Goal: Contribute content: Contribute content

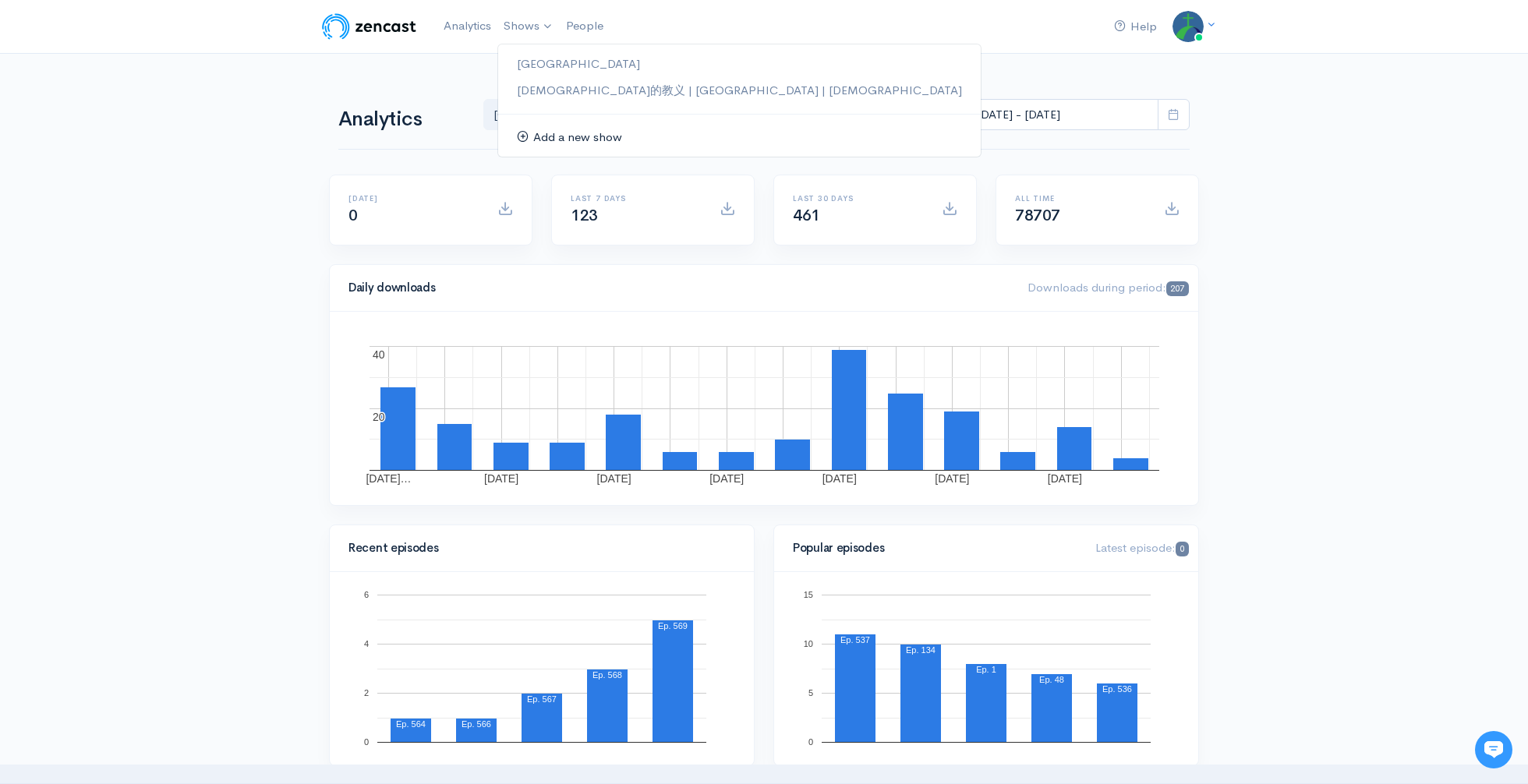
click at [561, 134] on link "Add a new show" at bounding box center [739, 138] width 482 height 27
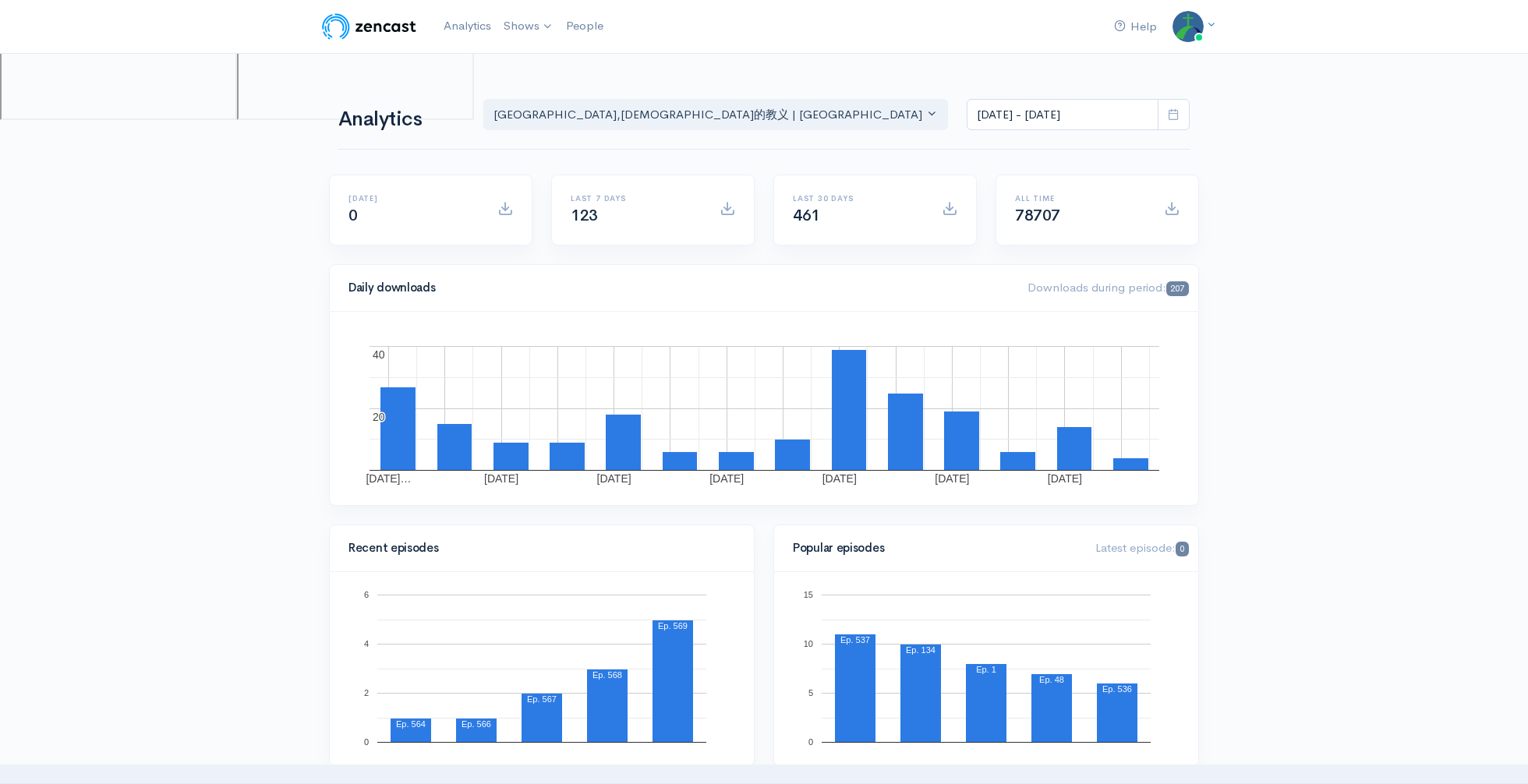
click at [373, 25] on img at bounding box center [369, 26] width 99 height 31
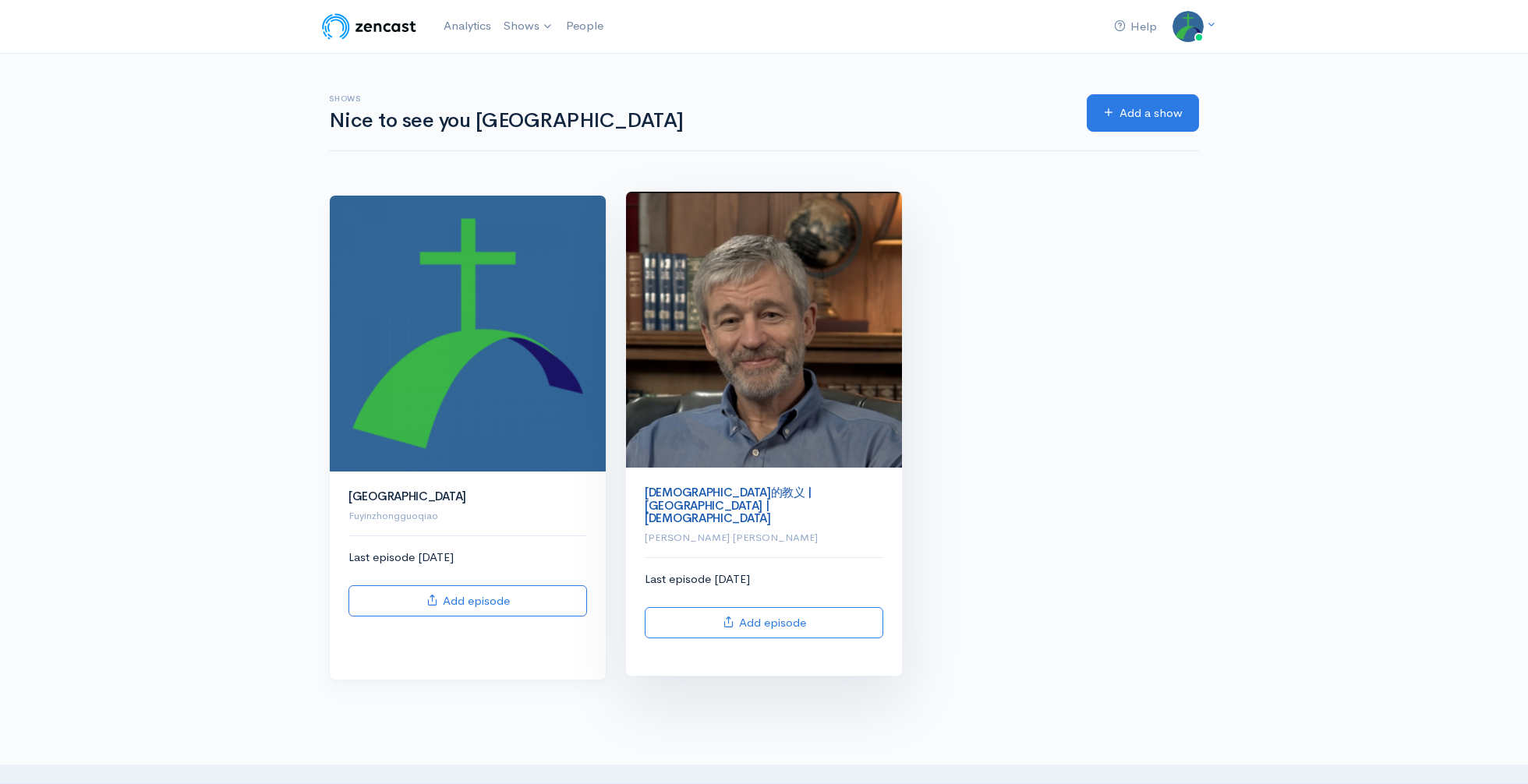
click at [673, 496] on link "[DEMOGRAPHIC_DATA]的教义 | [GEOGRAPHIC_DATA] | [DEMOGRAPHIC_DATA]" at bounding box center [728, 504] width 167 height 41
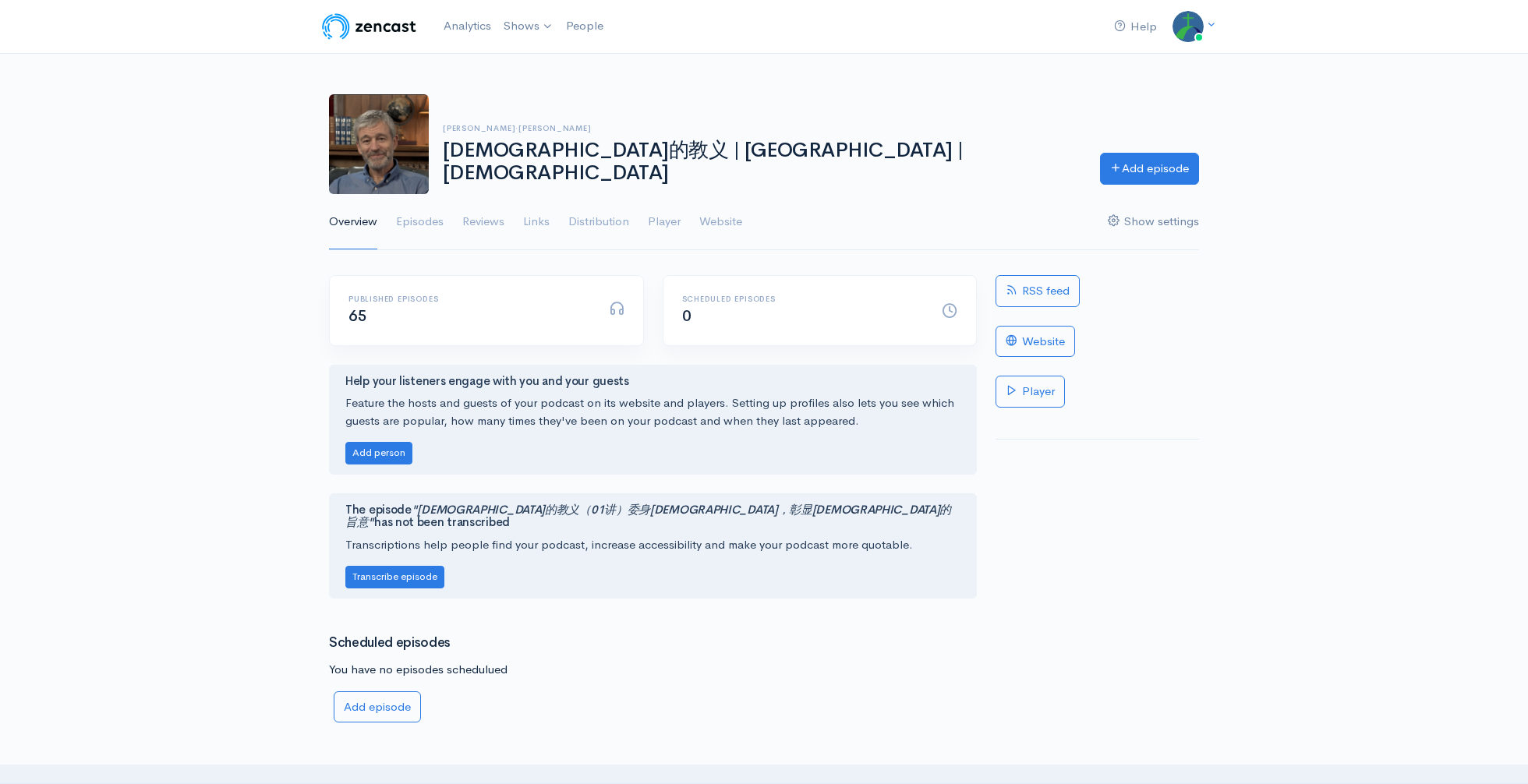
click at [1161, 225] on link "Show settings" at bounding box center [1153, 222] width 91 height 56
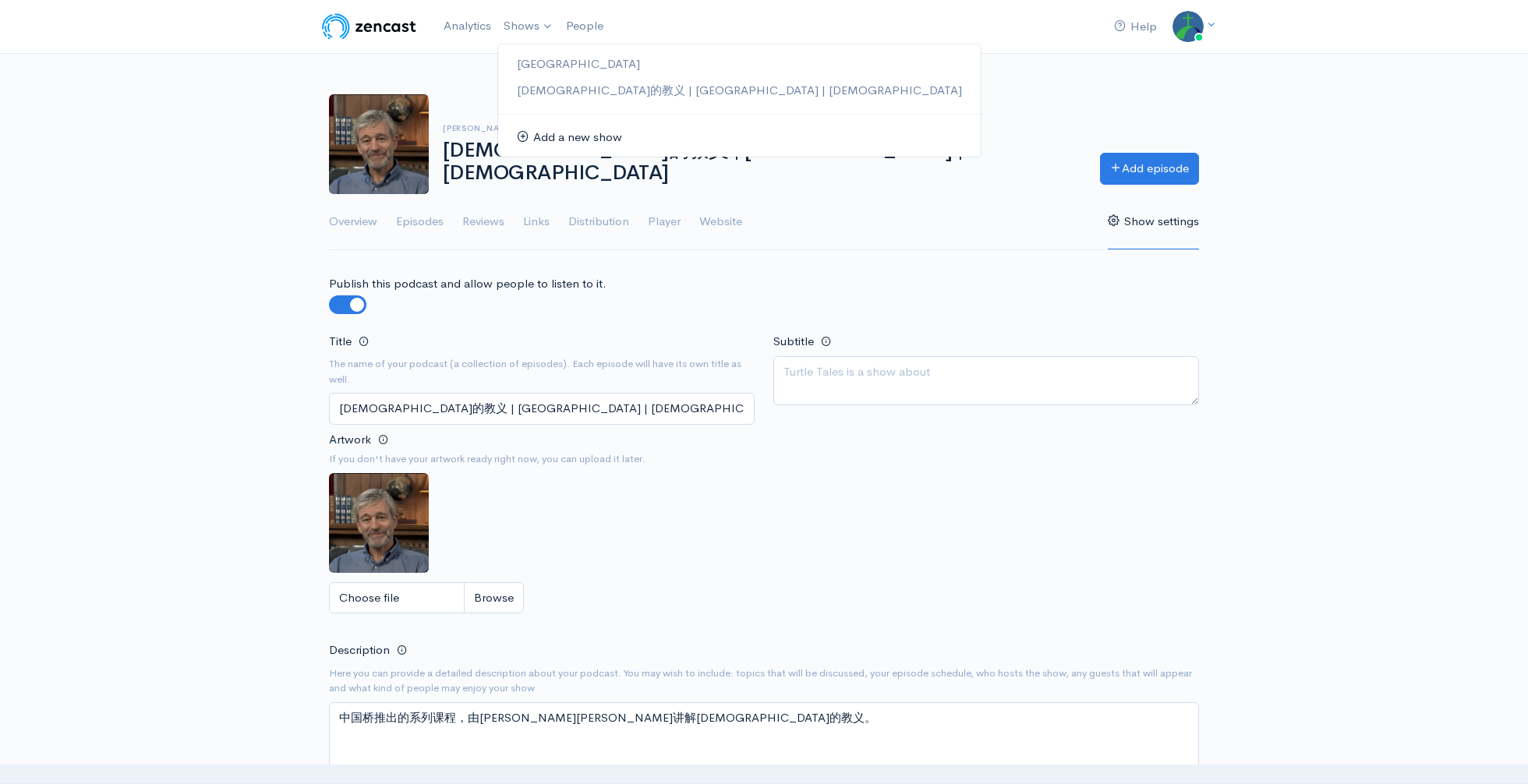
click at [542, 139] on link "Add a new show" at bounding box center [739, 138] width 482 height 27
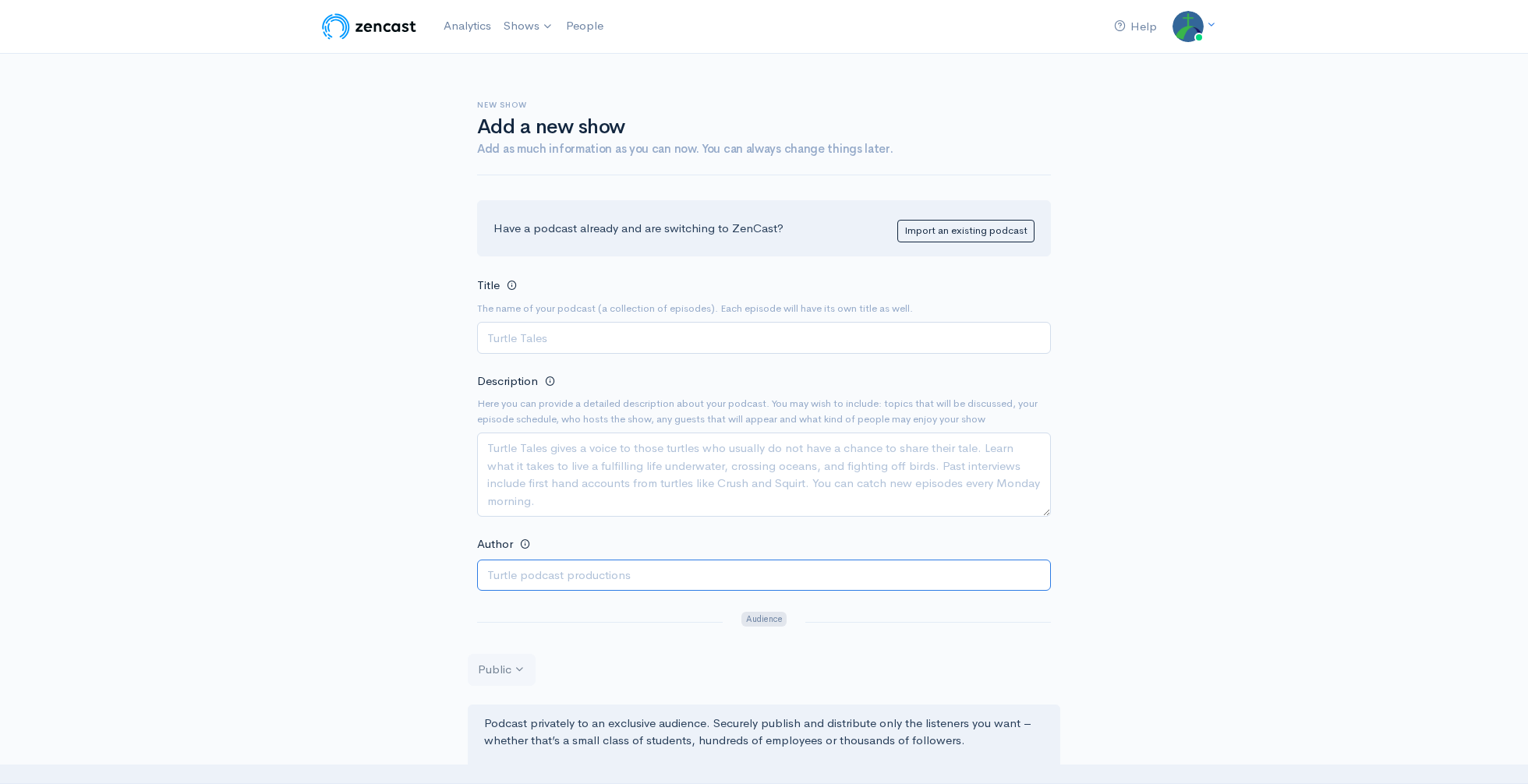
click at [655, 586] on input "Author" at bounding box center [764, 575] width 574 height 32
click at [1149, 613] on div "New show Add a new show Add as much information as you can now. You can always …" at bounding box center [764, 716] width 889 height 1326
click at [575, 343] on input "Title" at bounding box center [764, 338] width 574 height 32
click at [576, 341] on input "Title" at bounding box center [764, 338] width 574 height 32
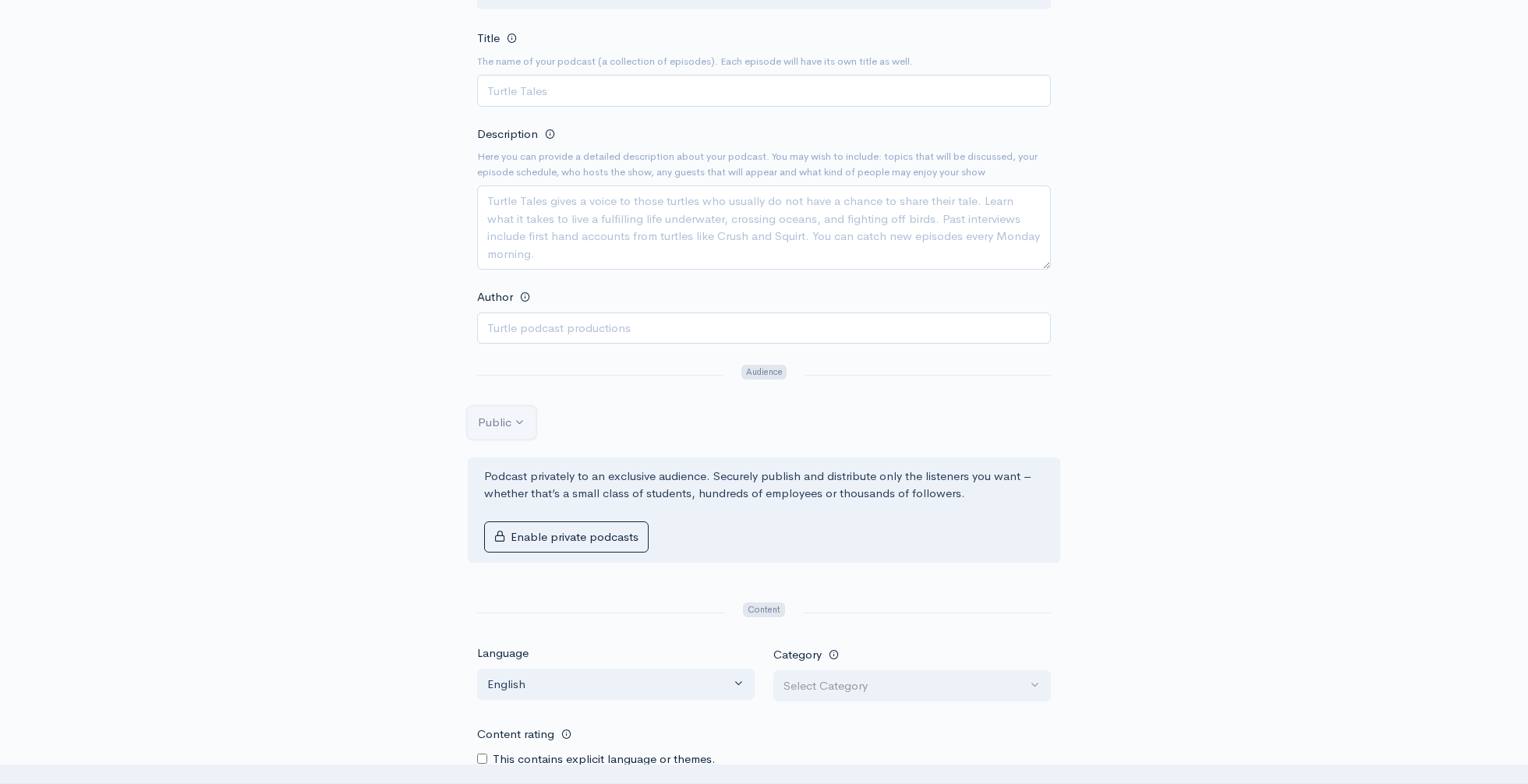
click at [520, 426] on button "Public" at bounding box center [501, 423] width 68 height 32
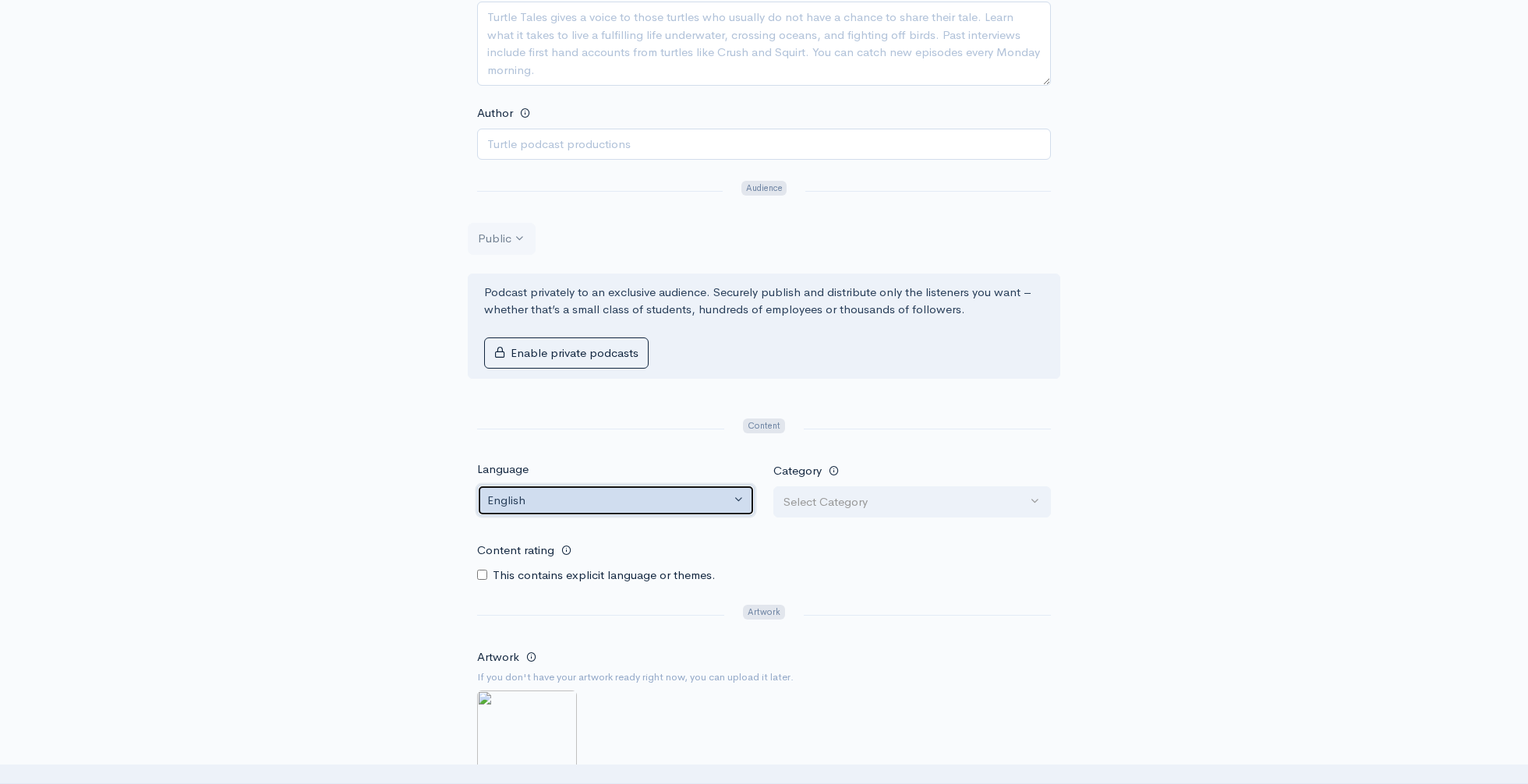
click at [723, 503] on div "English" at bounding box center [608, 500] width 243 height 18
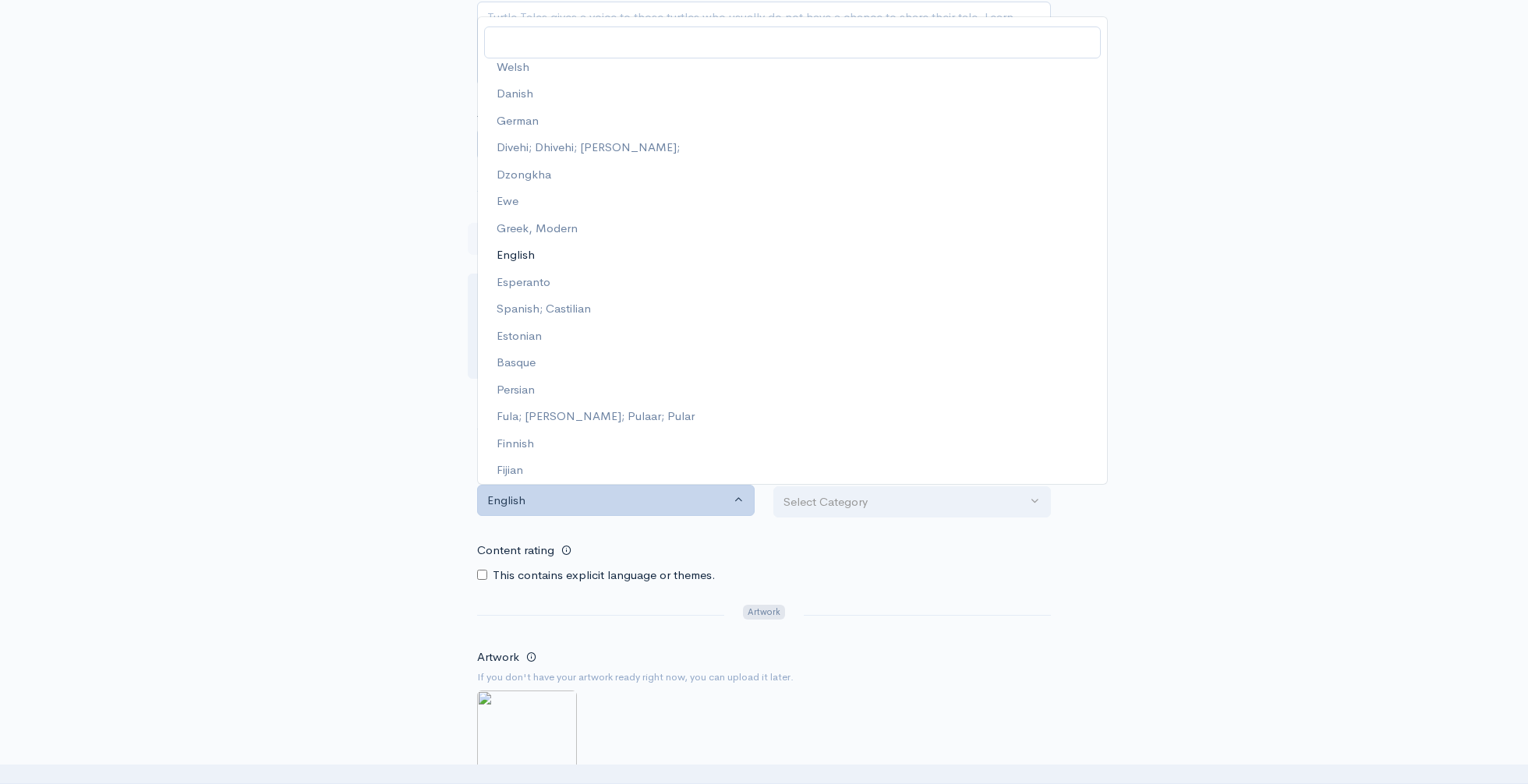
click at [952, 574] on div "This contains explicit language or themes." at bounding box center [764, 575] width 574 height 18
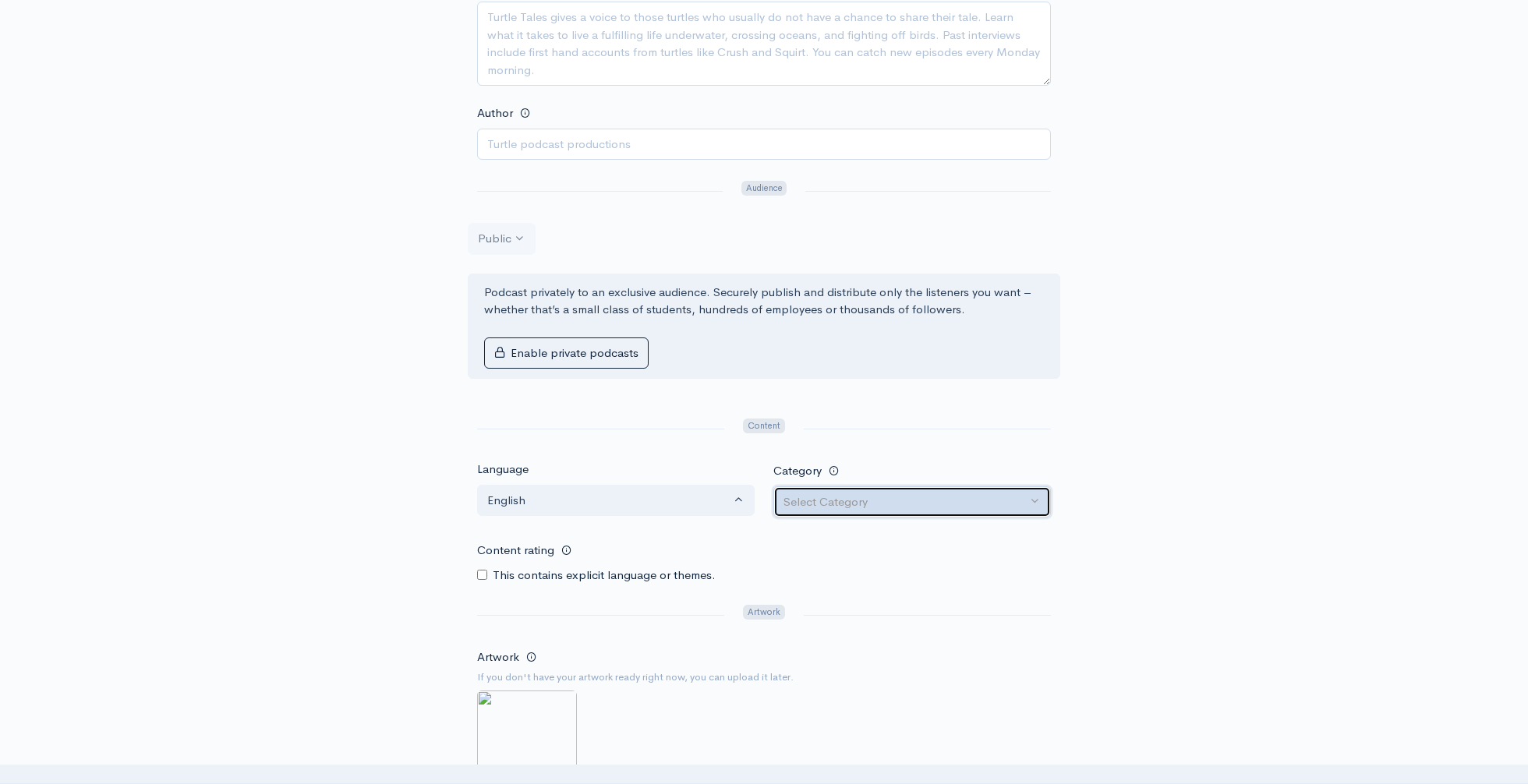
click at [847, 493] on div "Select Category" at bounding box center [905, 502] width 243 height 18
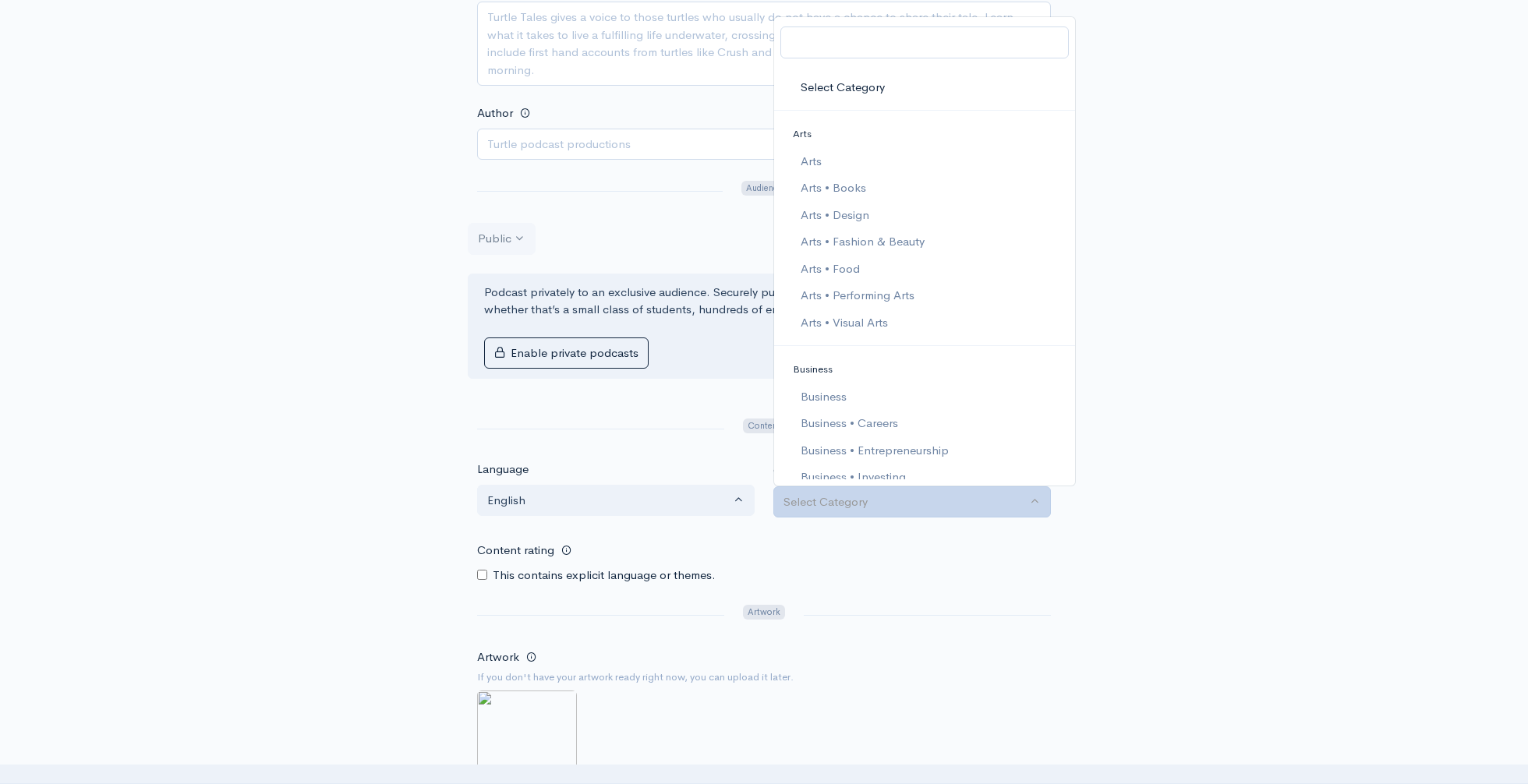
click at [975, 560] on div "Content rating This contains explicit language or themes." at bounding box center [764, 559] width 574 height 49
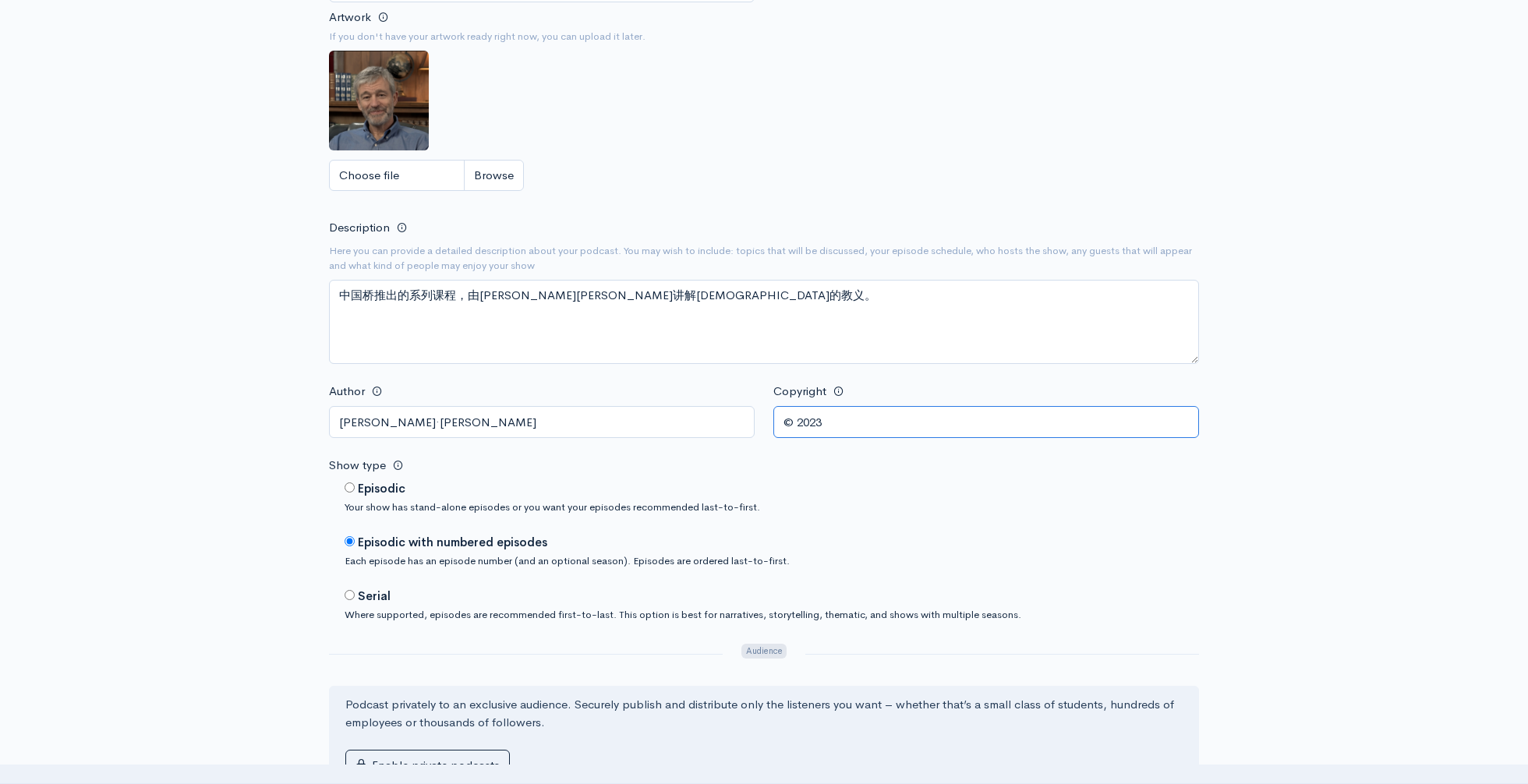
click at [850, 429] on input "© 2023" at bounding box center [986, 422] width 426 height 32
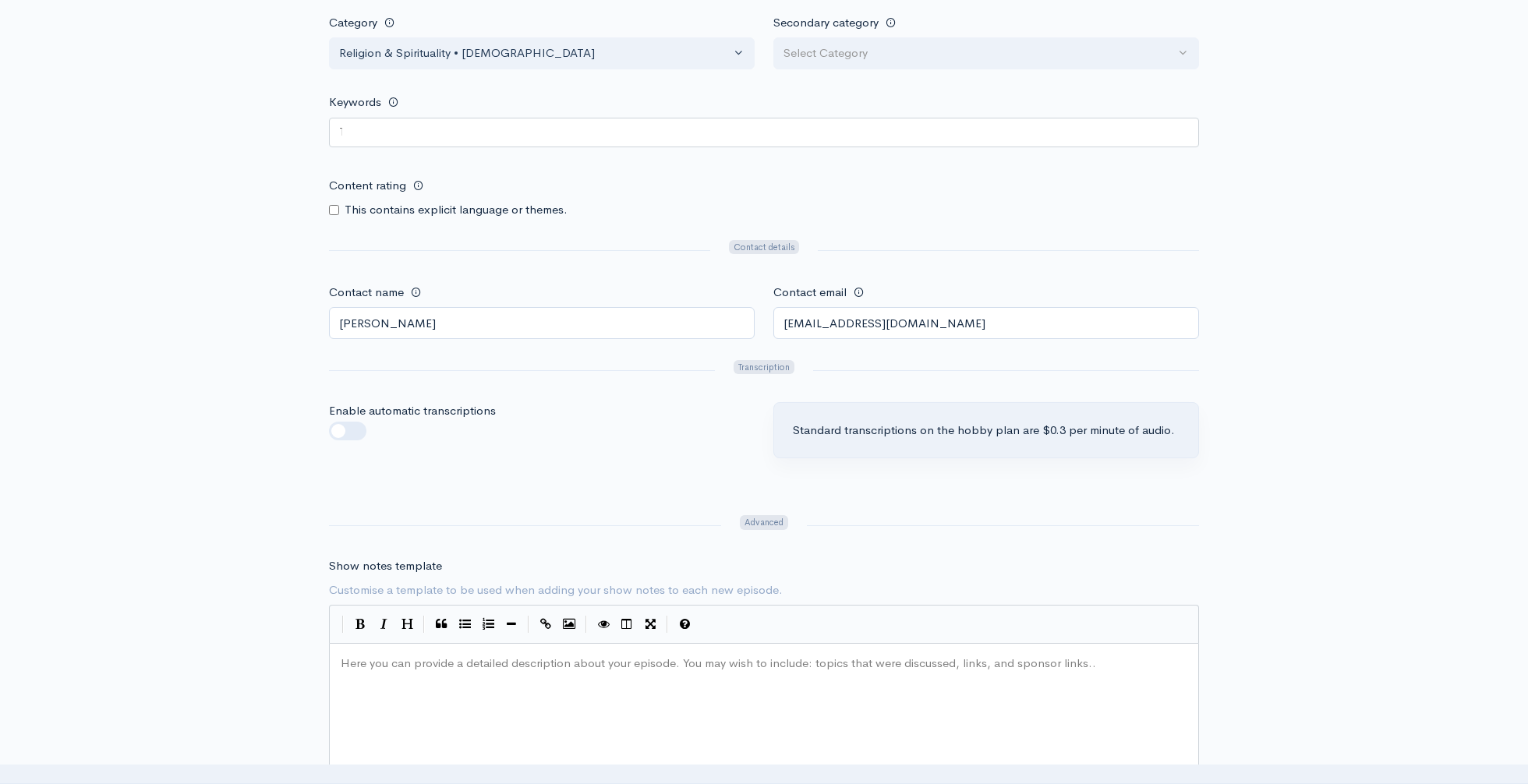
scroll to position [1032, 0]
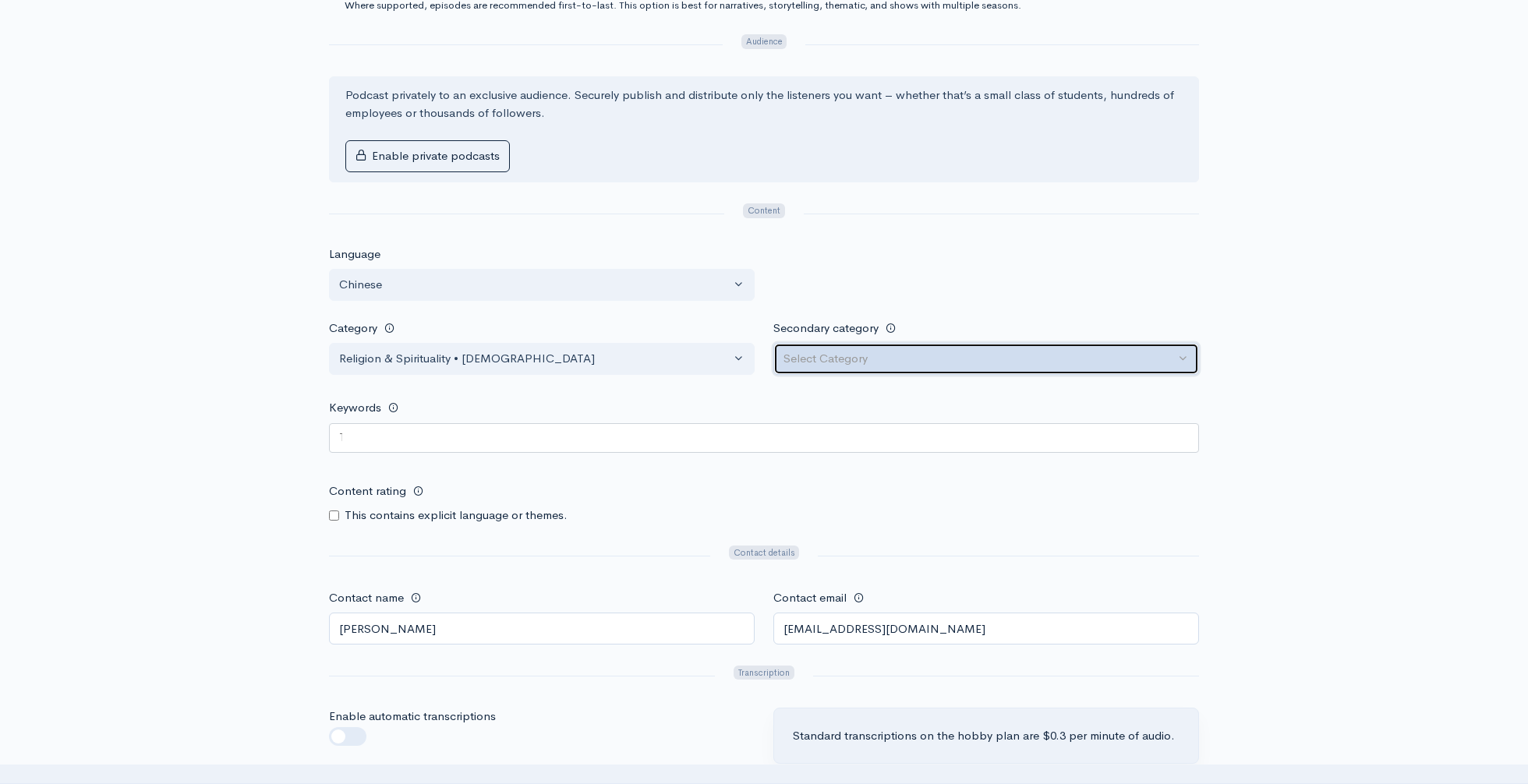
click at [839, 363] on div "Select Category" at bounding box center [979, 359] width 391 height 18
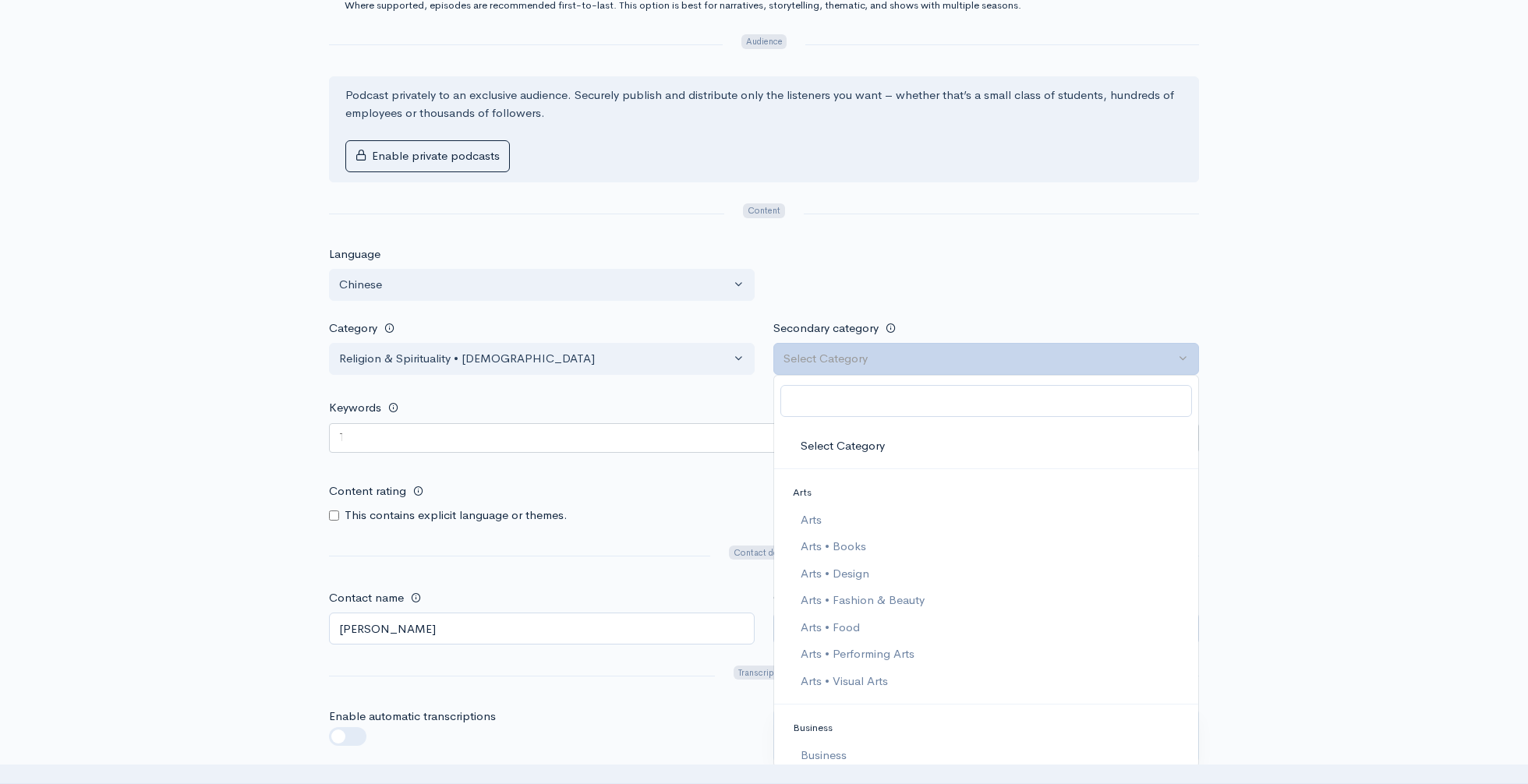
click at [992, 284] on div at bounding box center [987, 272] width 445 height 55
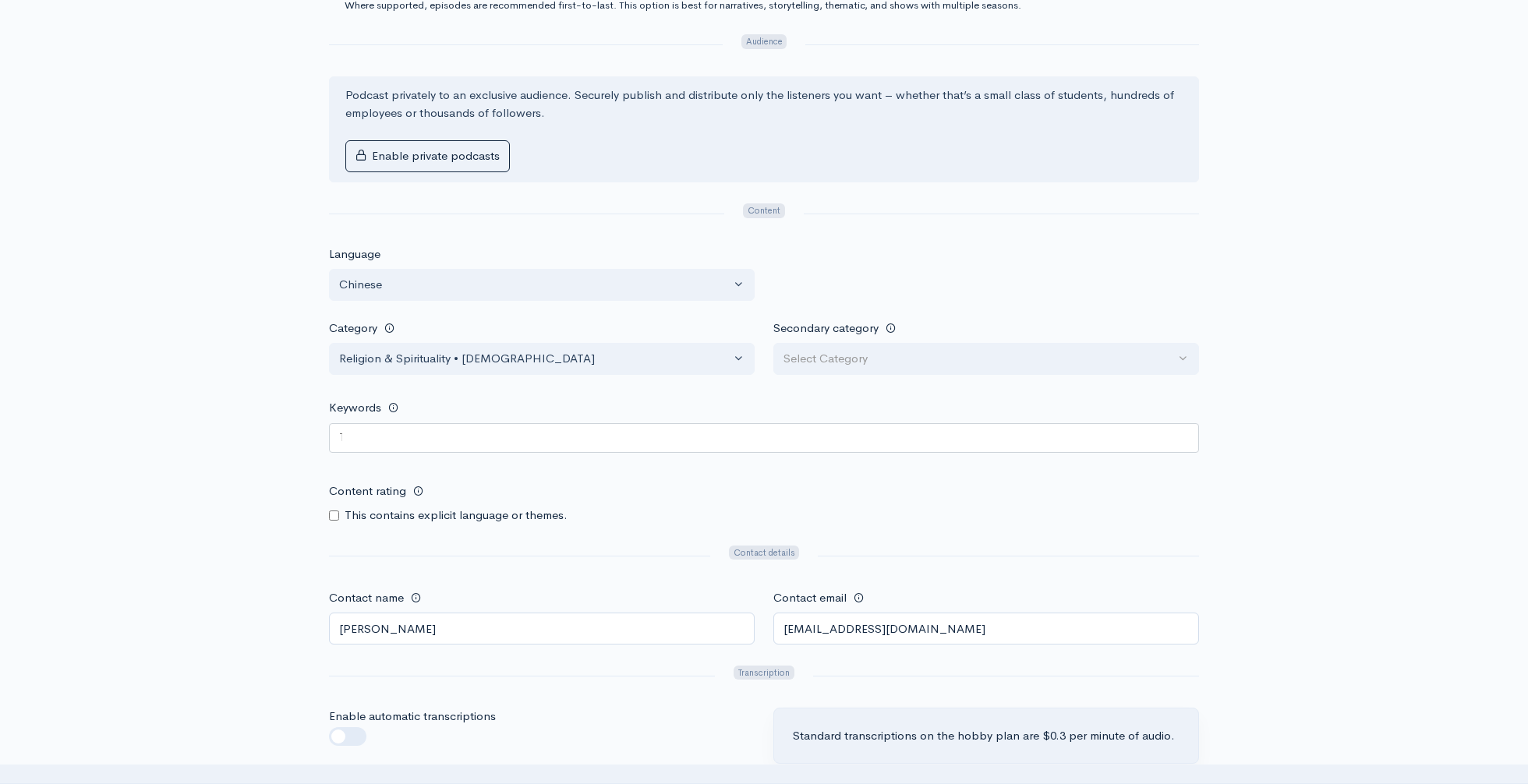
click at [379, 448] on div at bounding box center [764, 437] width 870 height 29
click at [379, 441] on div at bounding box center [764, 437] width 870 height 29
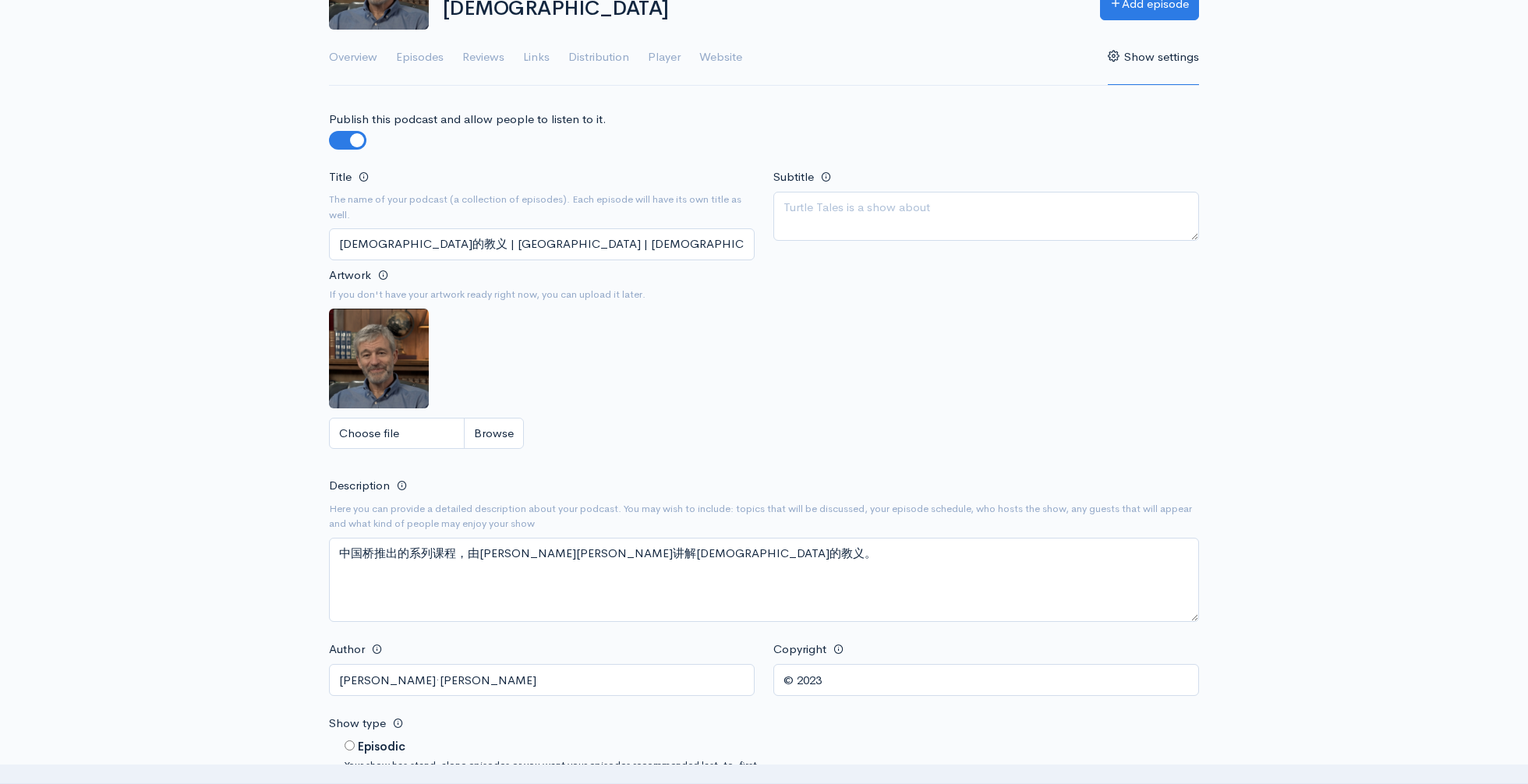
scroll to position [0, 0]
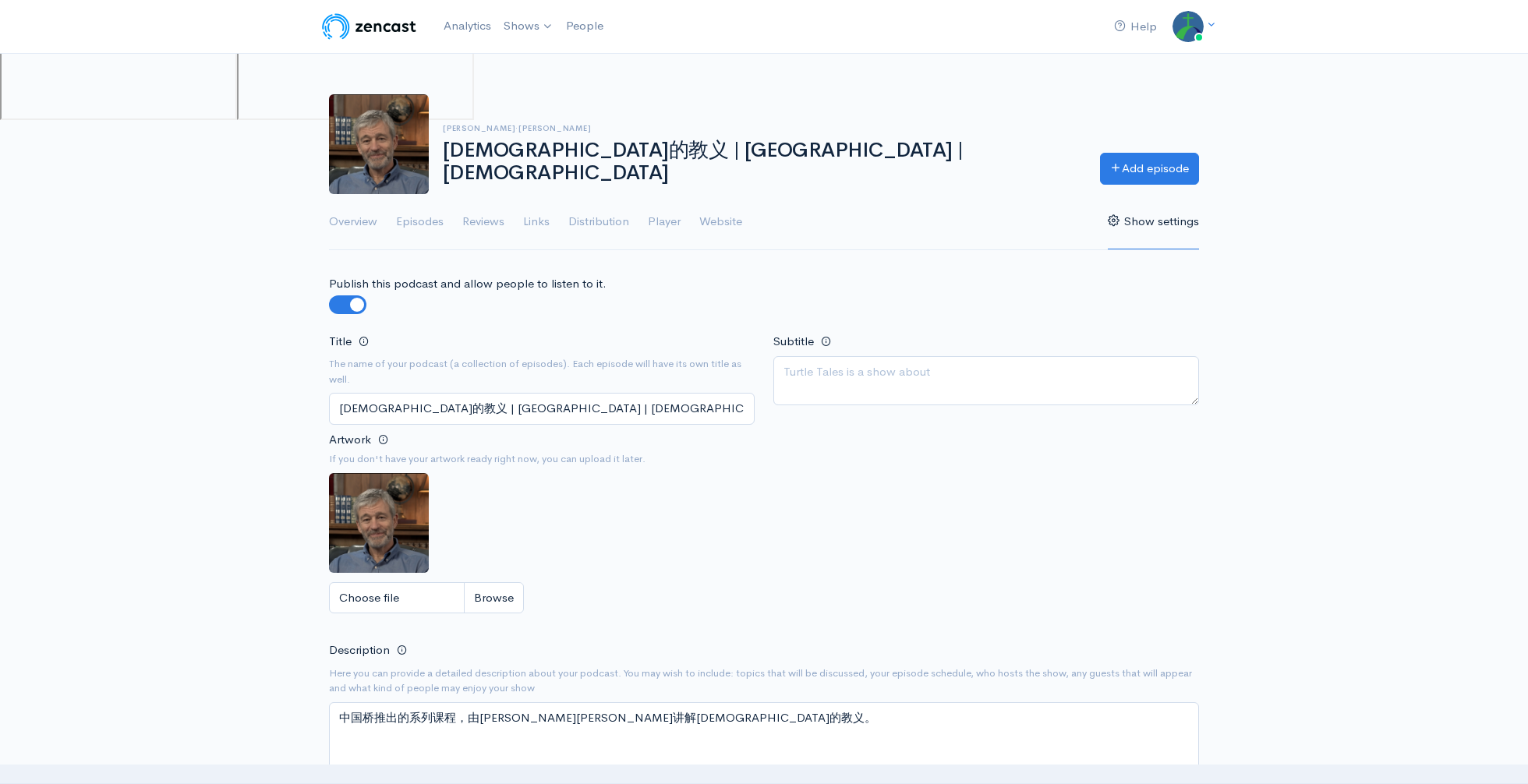
click at [1153, 221] on link "Show settings" at bounding box center [1153, 222] width 91 height 56
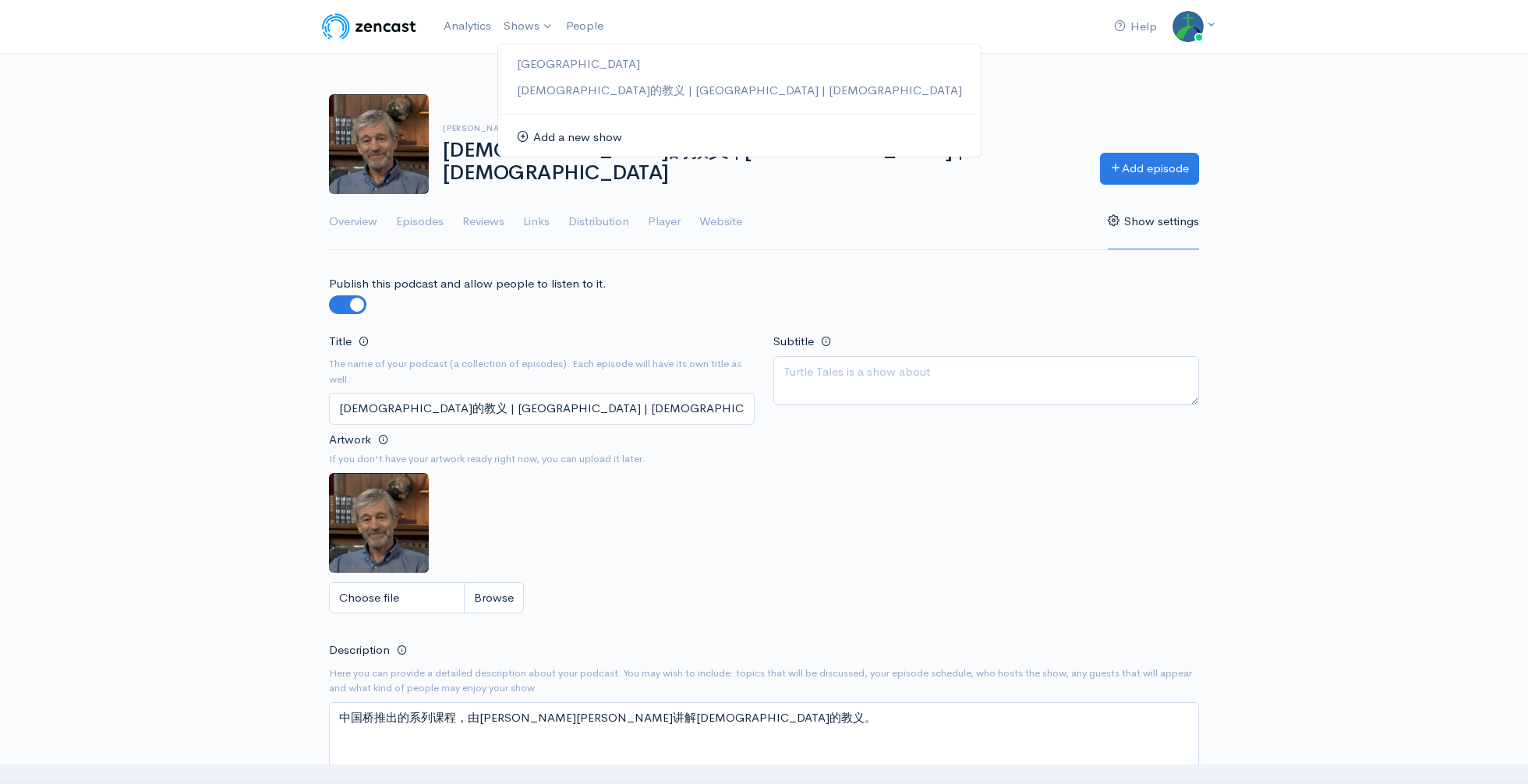
click at [559, 136] on link "Add a new show" at bounding box center [739, 138] width 482 height 27
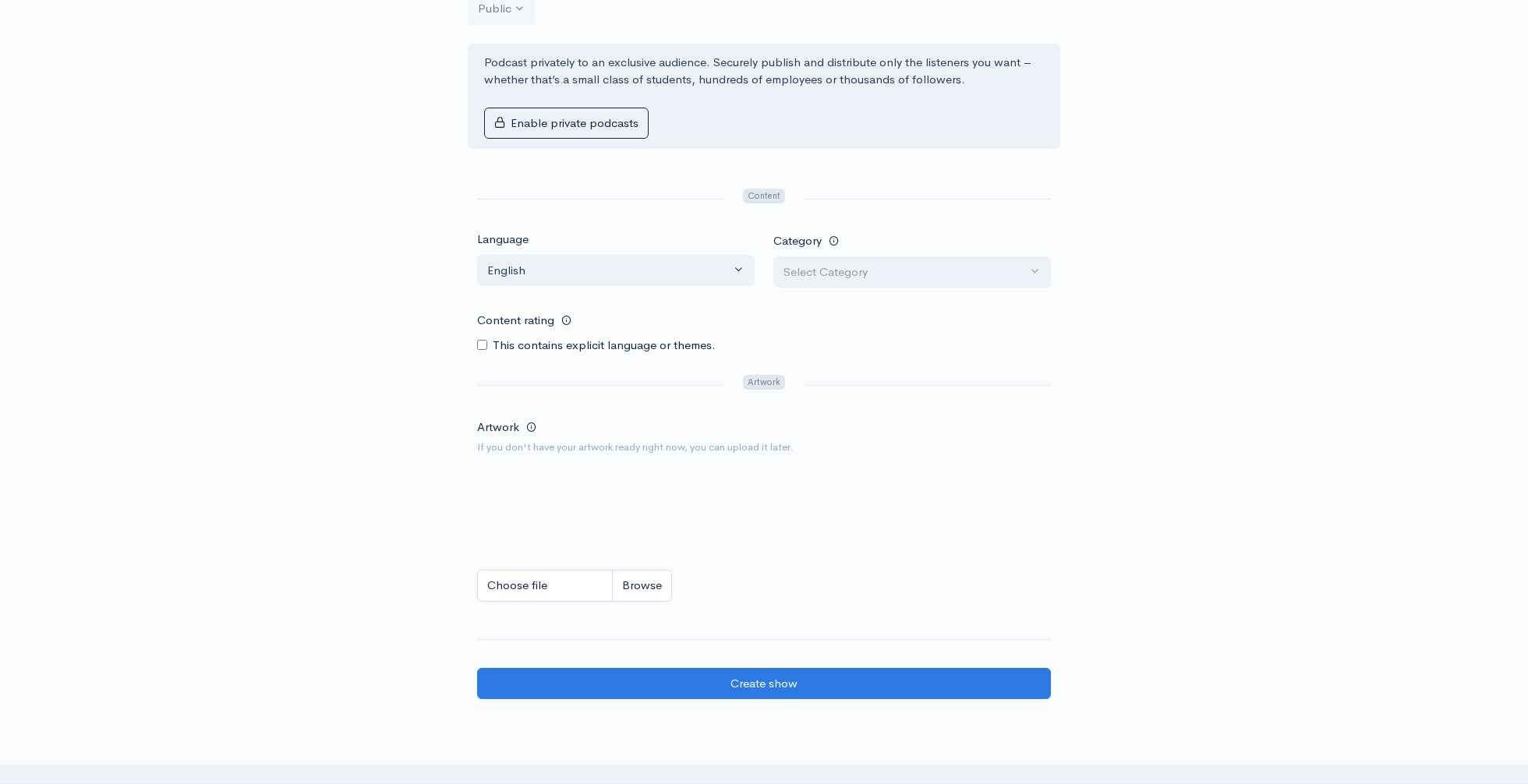
scroll to position [671, 0]
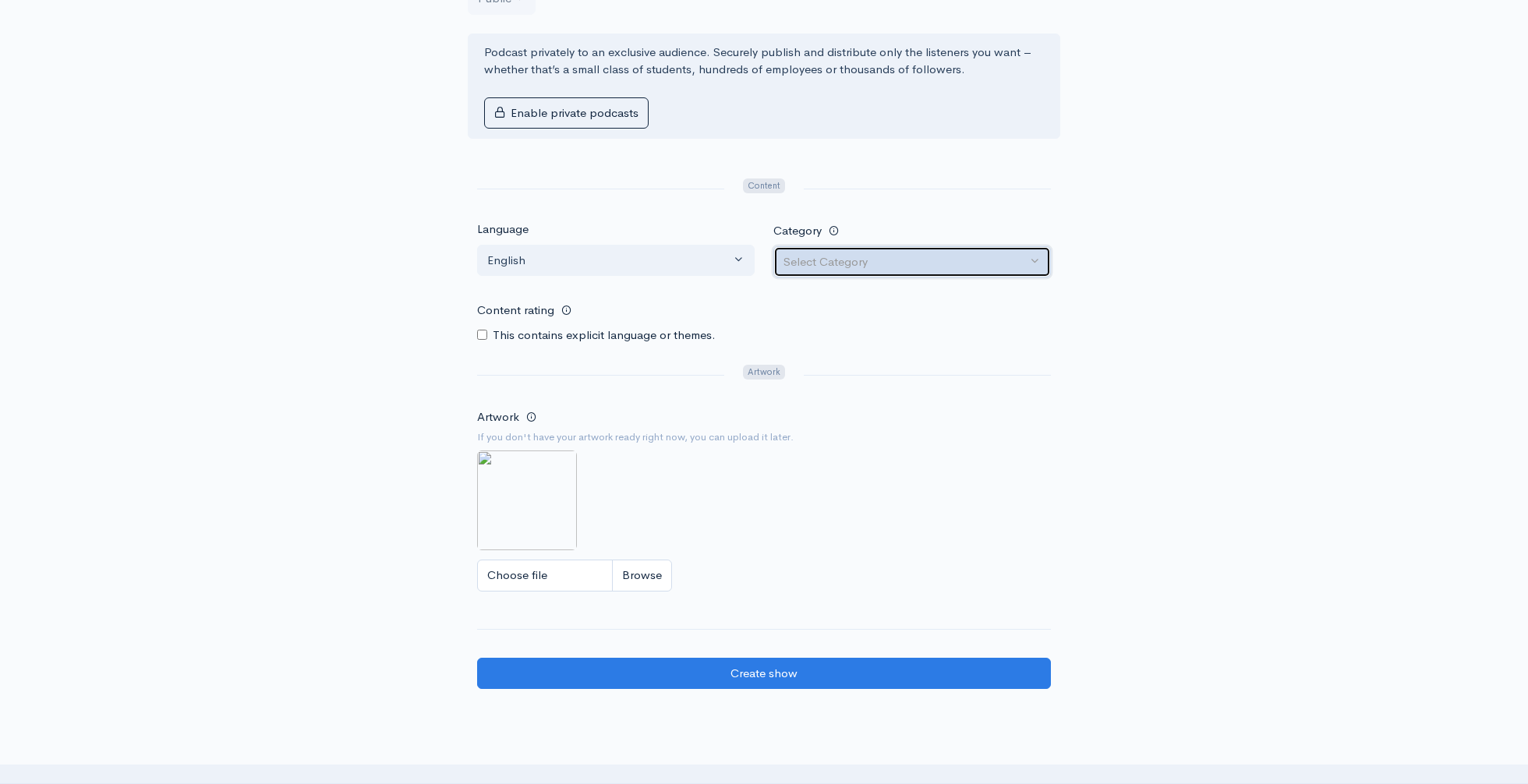
click at [803, 256] on div "Select Category" at bounding box center [905, 262] width 243 height 18
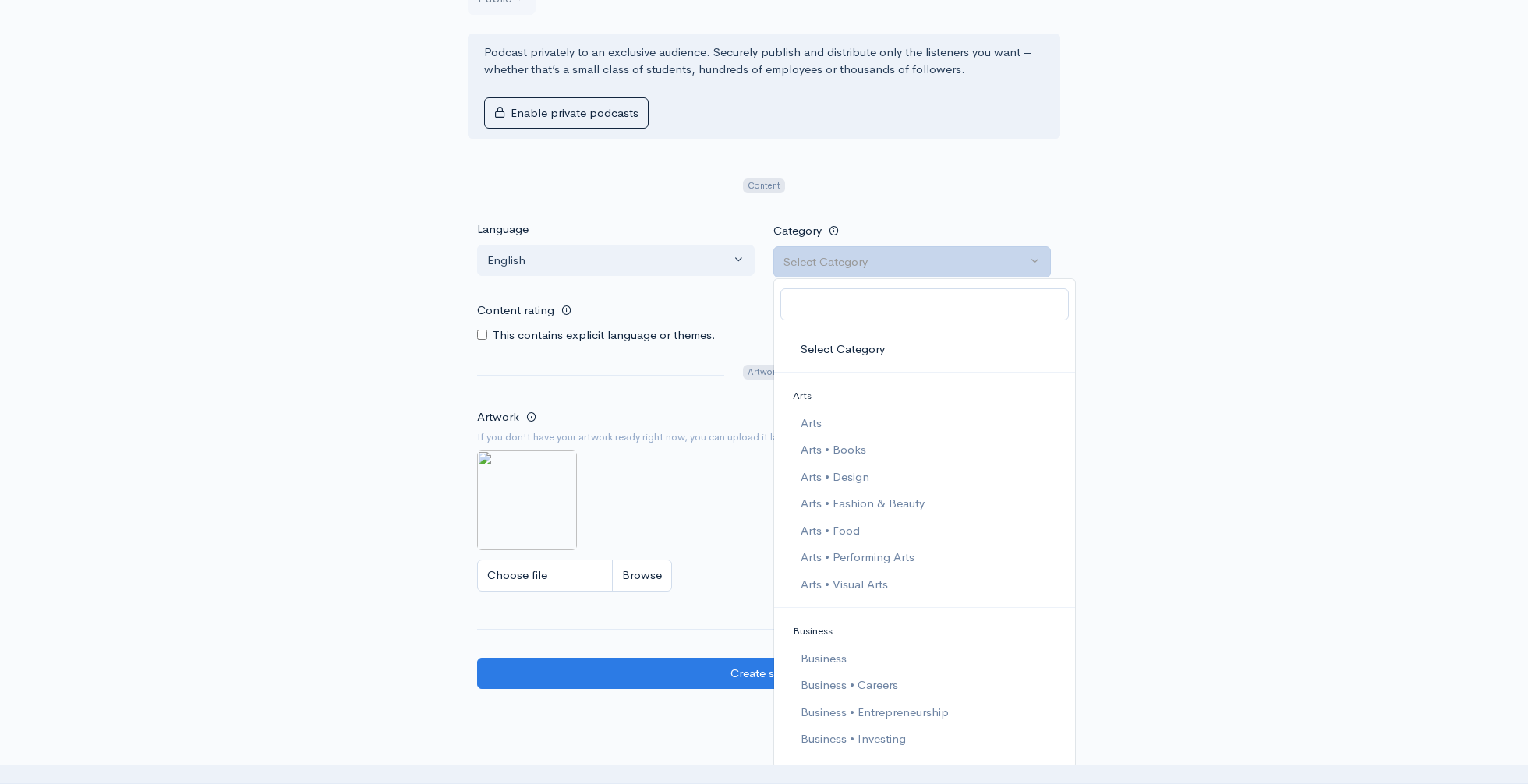
click at [1140, 358] on div "New show Add a new show Add as much information as you can now. You can always …" at bounding box center [764, 45] width 889 height 1326
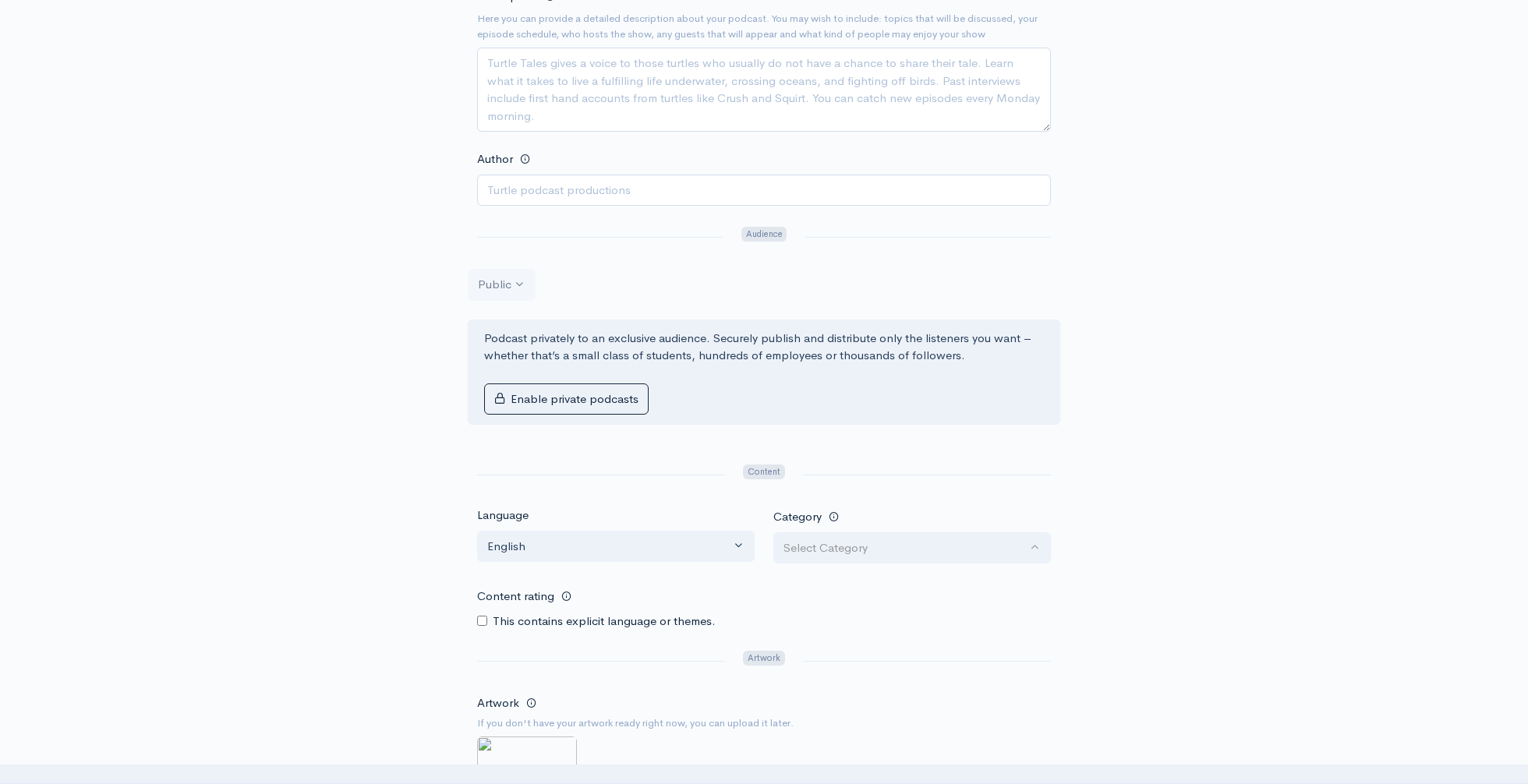
scroll to position [0, 0]
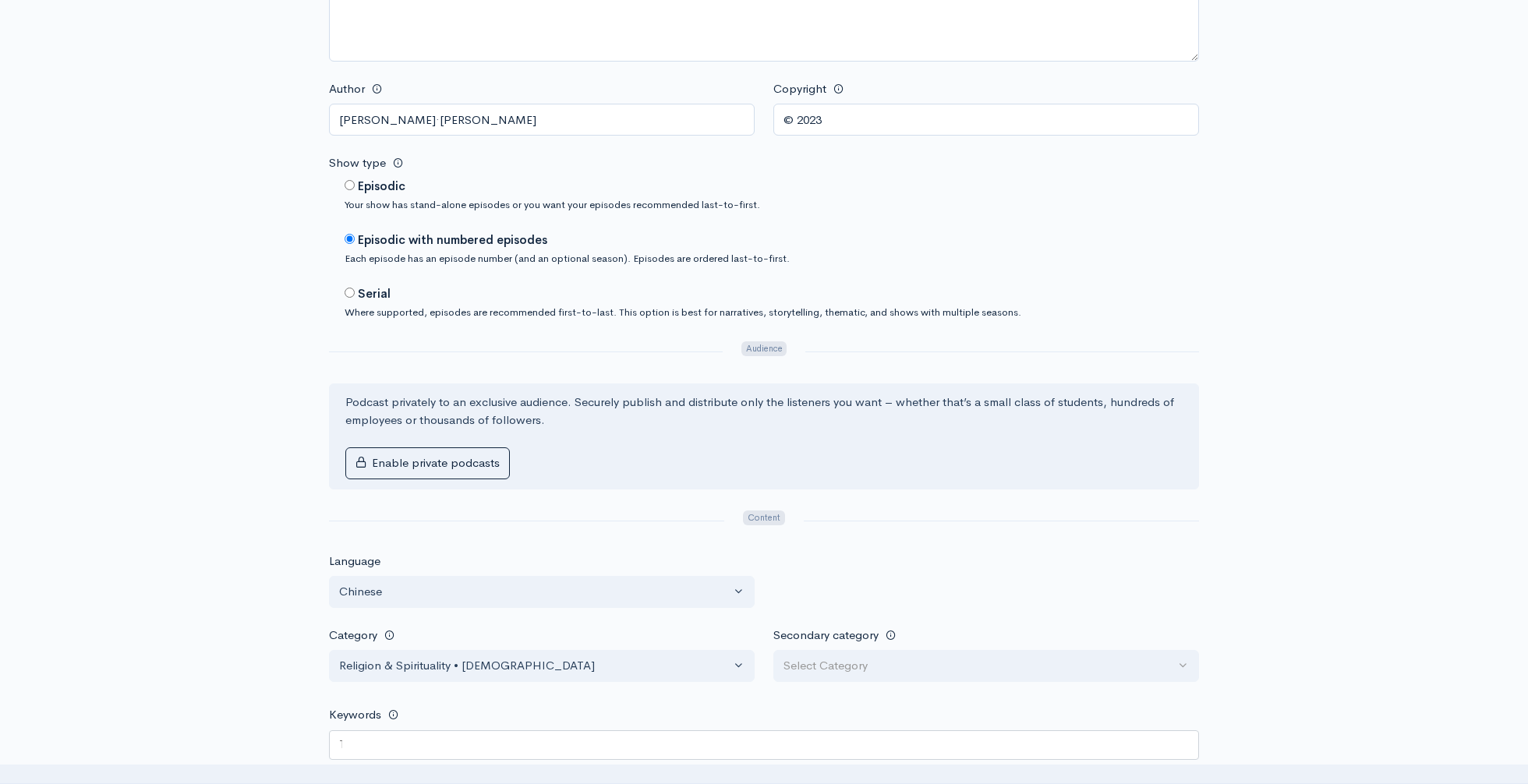
scroll to position [804, 0]
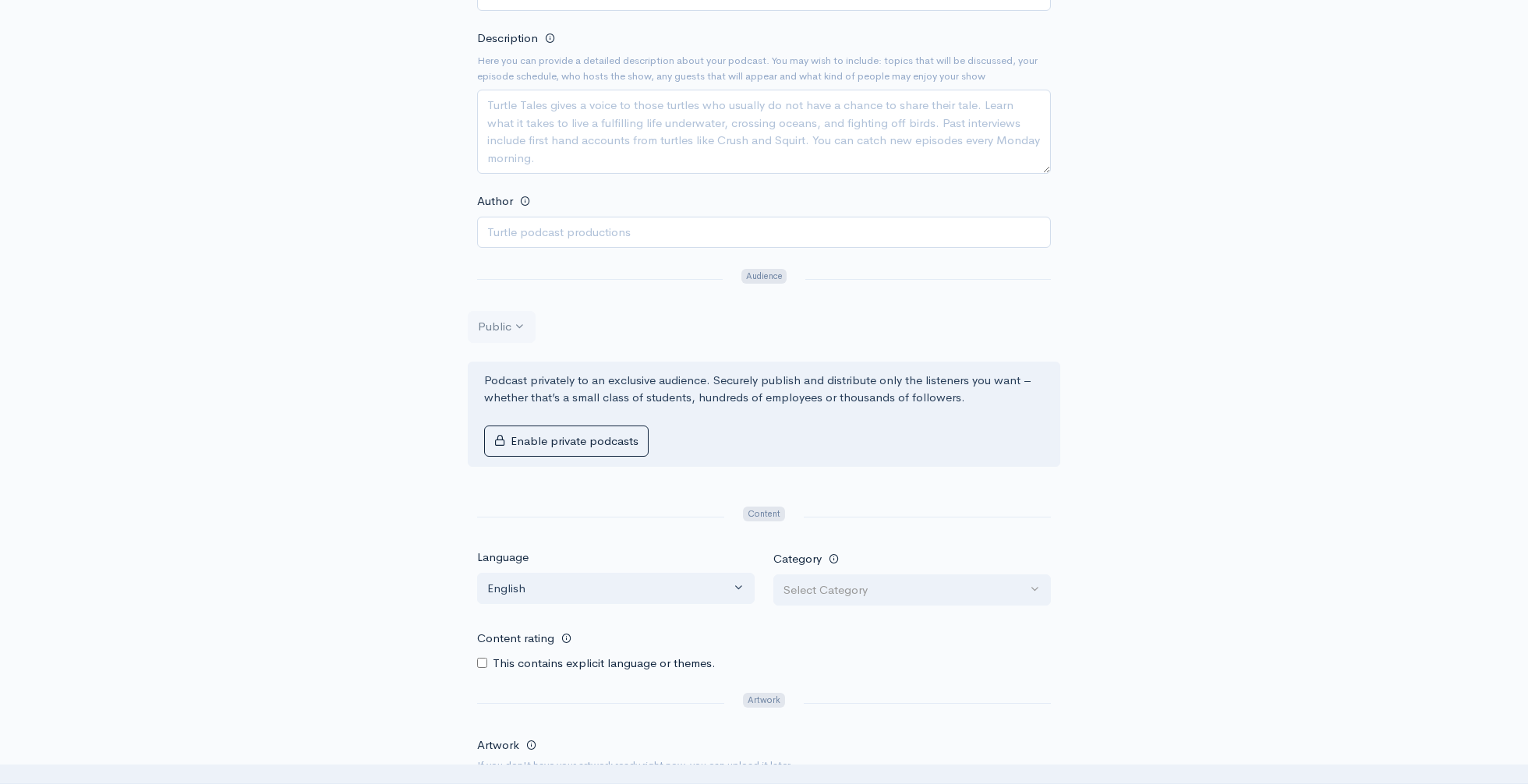
scroll to position [443, 0]
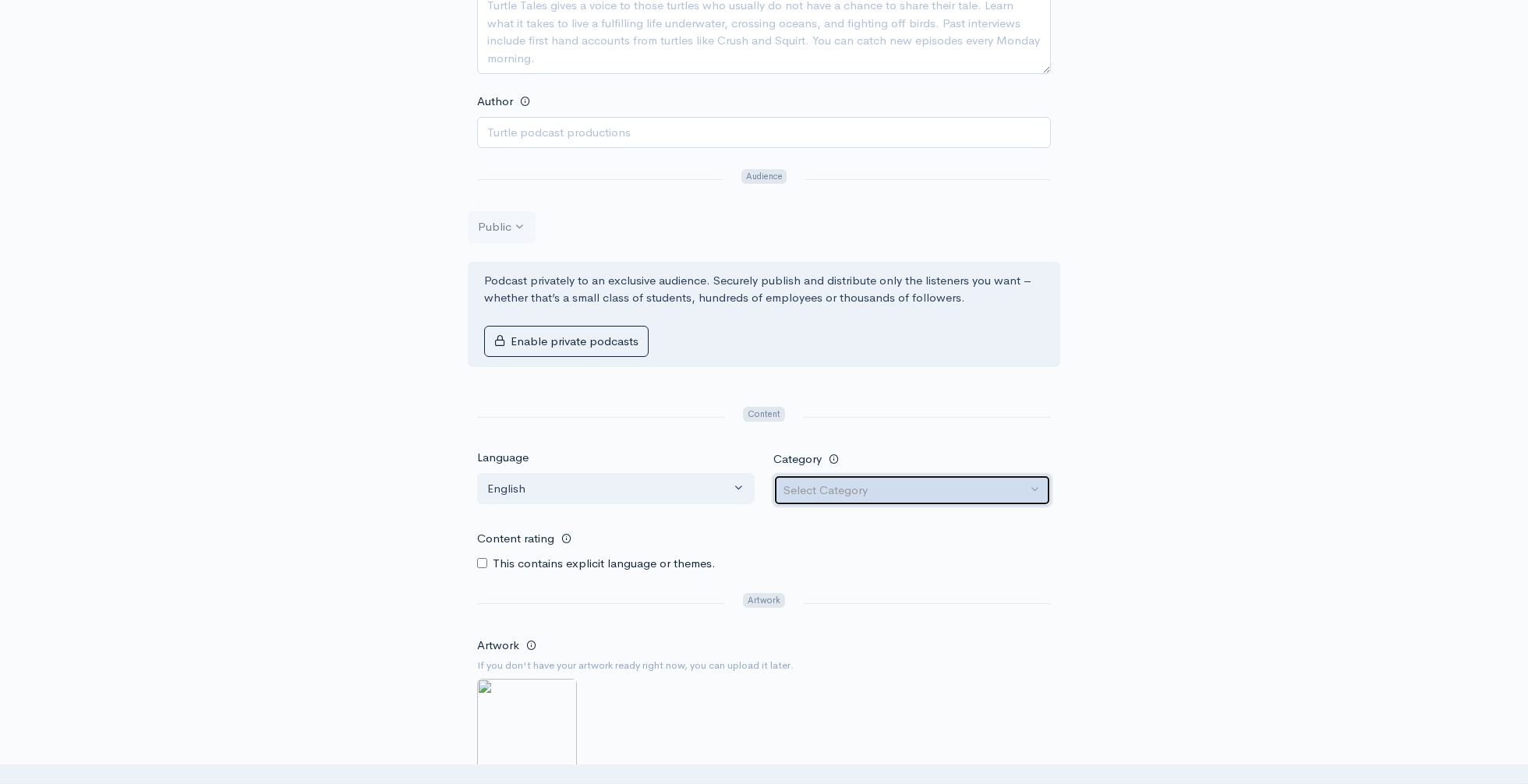
click at [842, 483] on div "Select Category" at bounding box center [905, 490] width 243 height 18
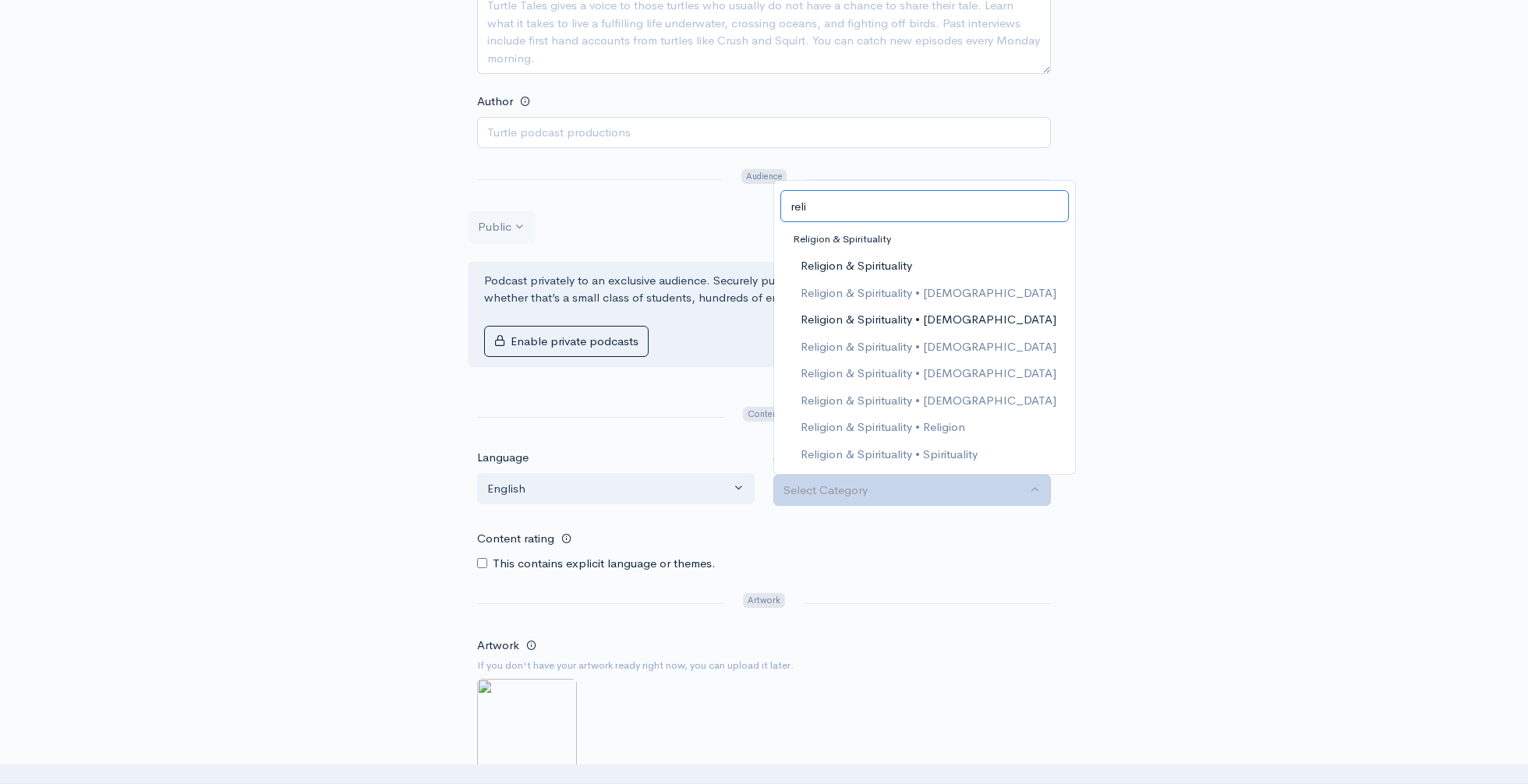
type input "reli"
click at [939, 323] on span "Religion & Spirituality • [DEMOGRAPHIC_DATA]" at bounding box center [928, 319] width 256 height 18
select select "Religion & Spirituality > [DEMOGRAPHIC_DATA]"
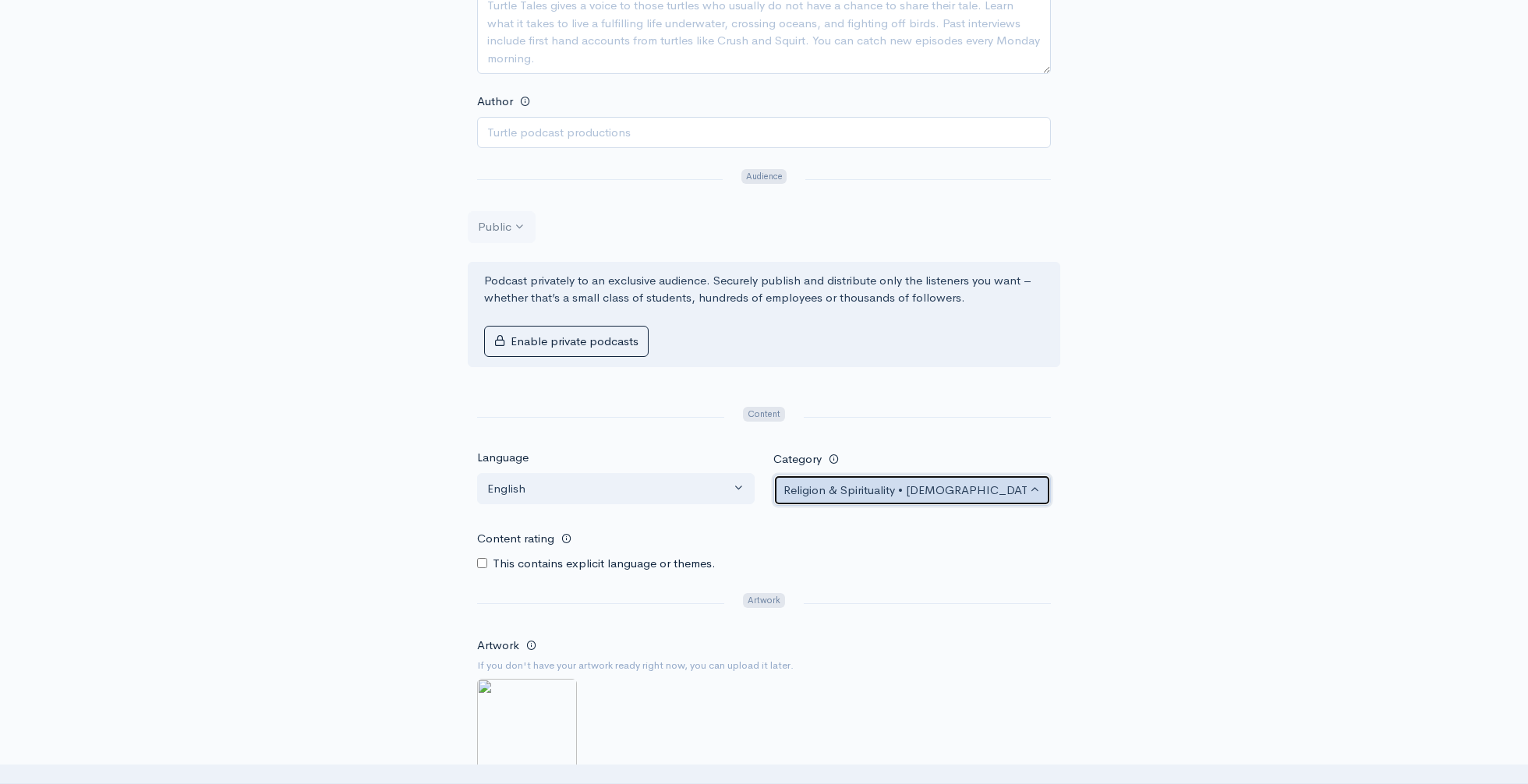
click at [850, 482] on div "Religion & Spirituality • [DEMOGRAPHIC_DATA]" at bounding box center [905, 490] width 243 height 18
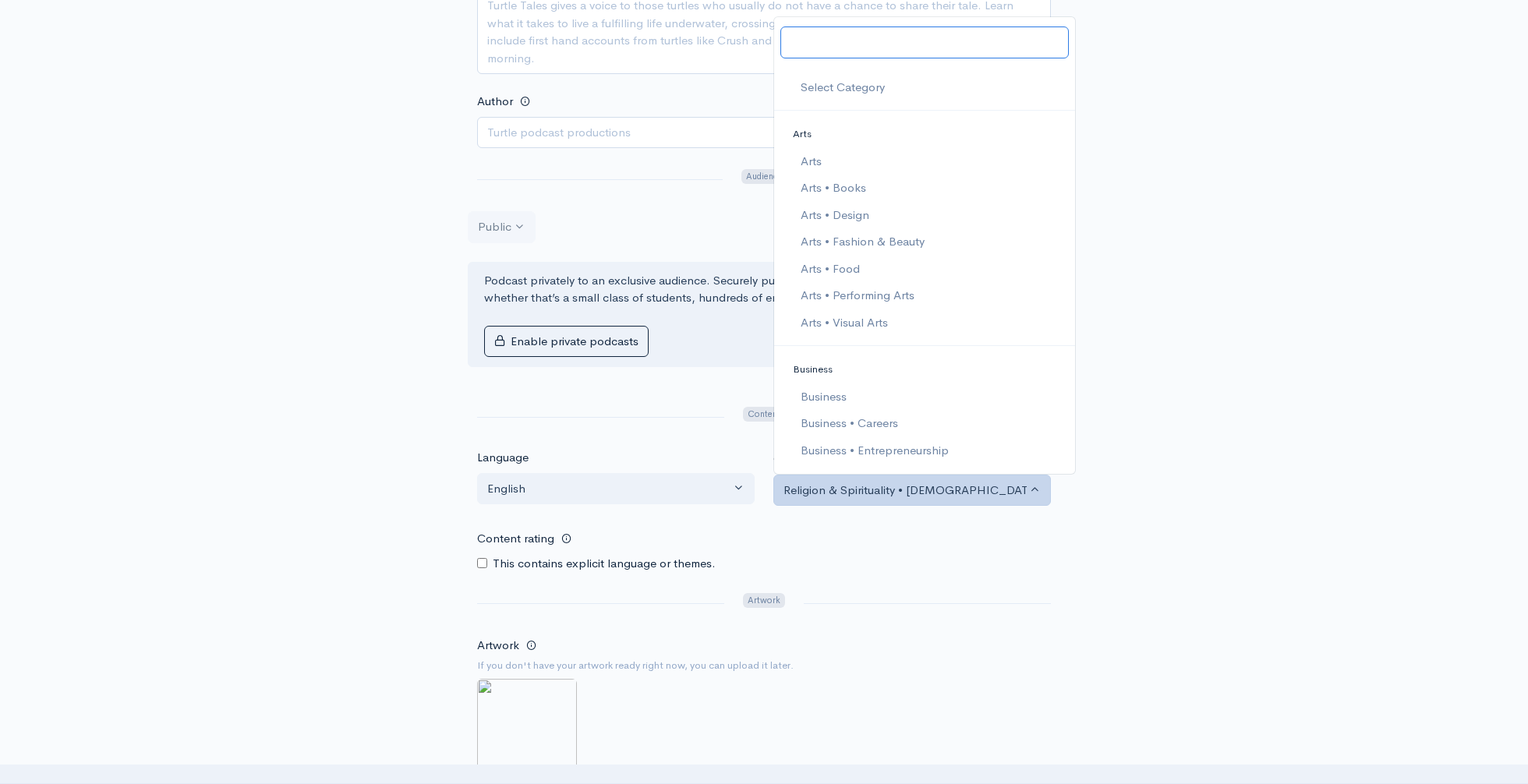
scroll to position [2229, 0]
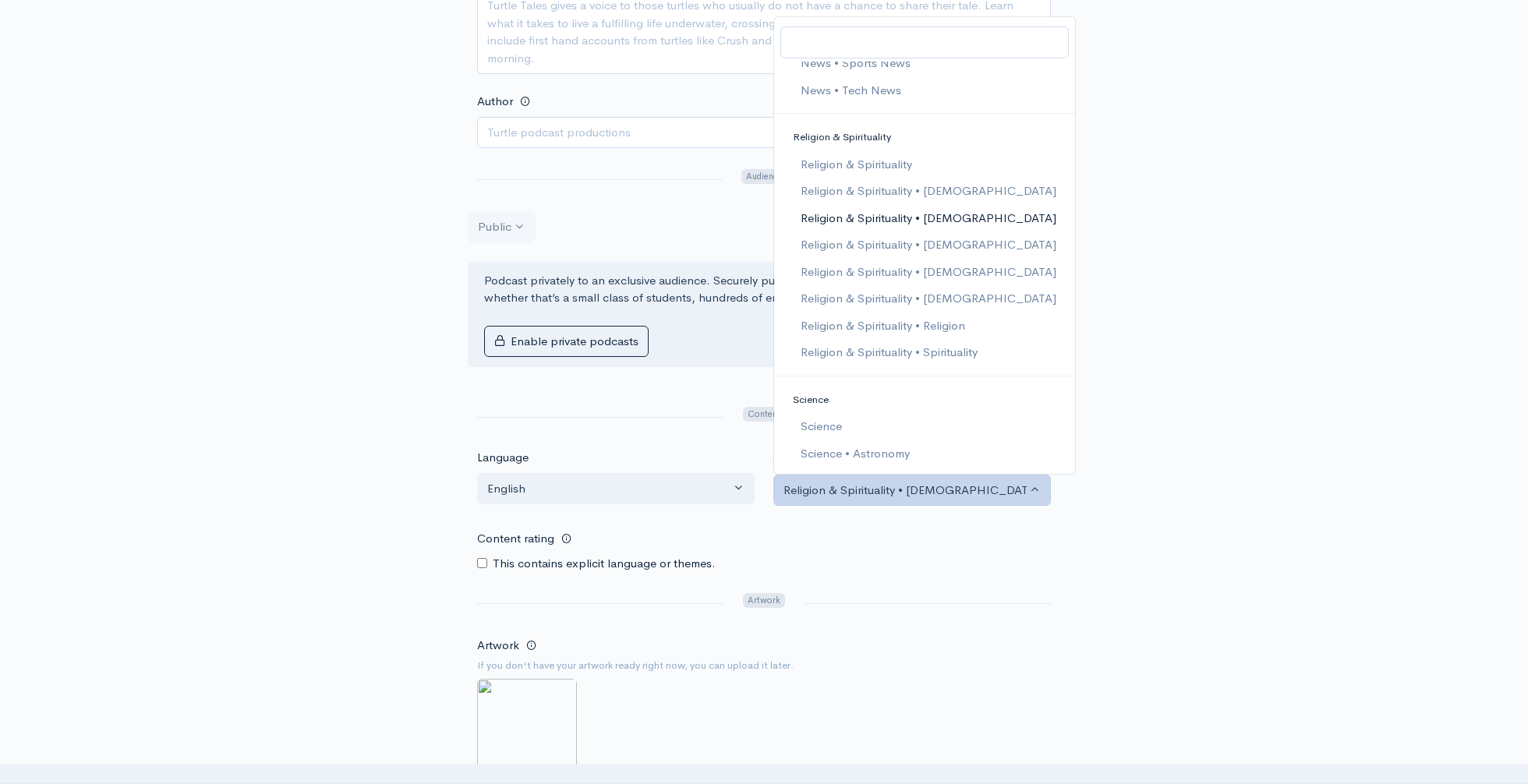
click at [361, 120] on div "New show Add a new show Add as much information as you can now. You can always …" at bounding box center [764, 274] width 889 height 1326
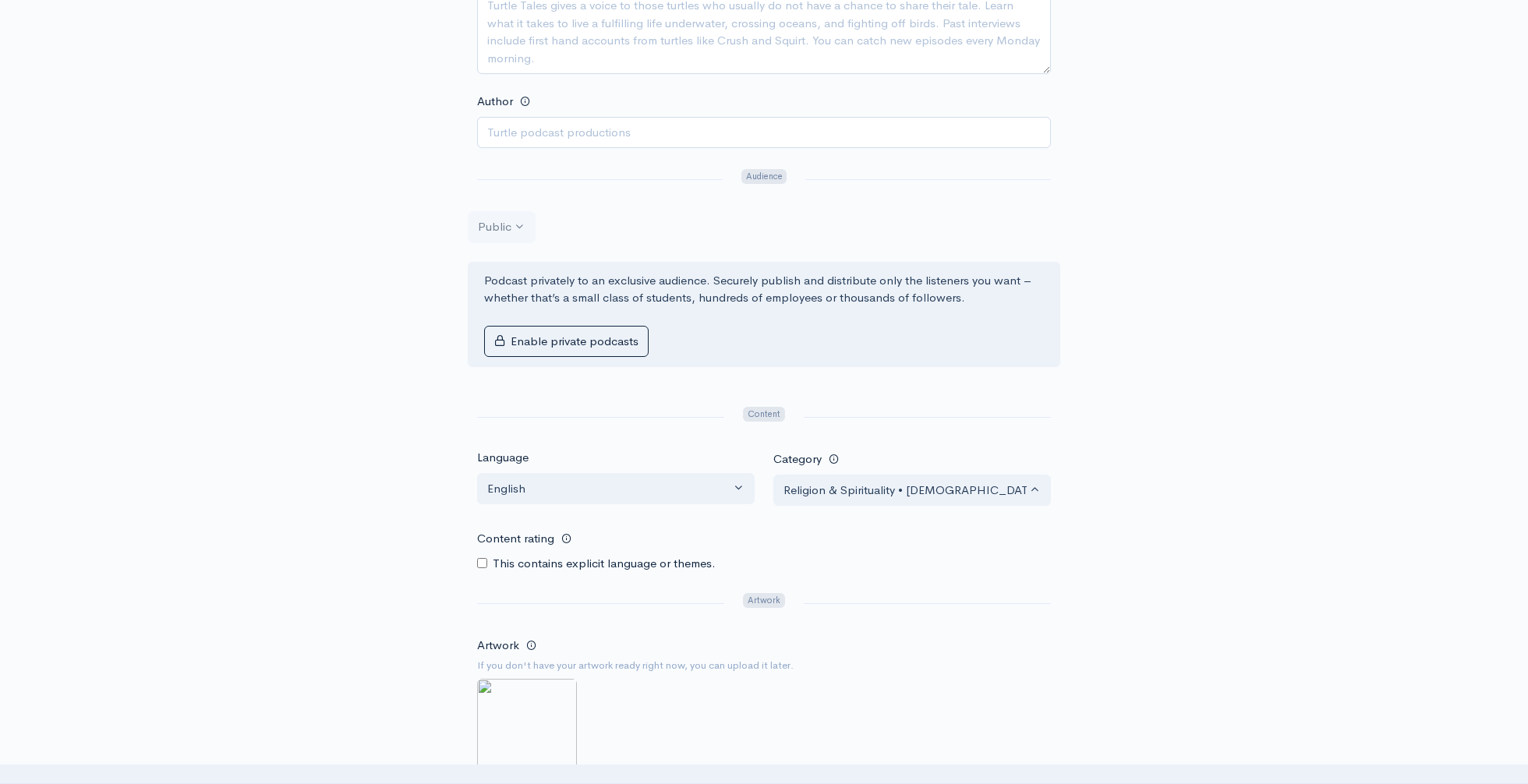
scroll to position [0, 0]
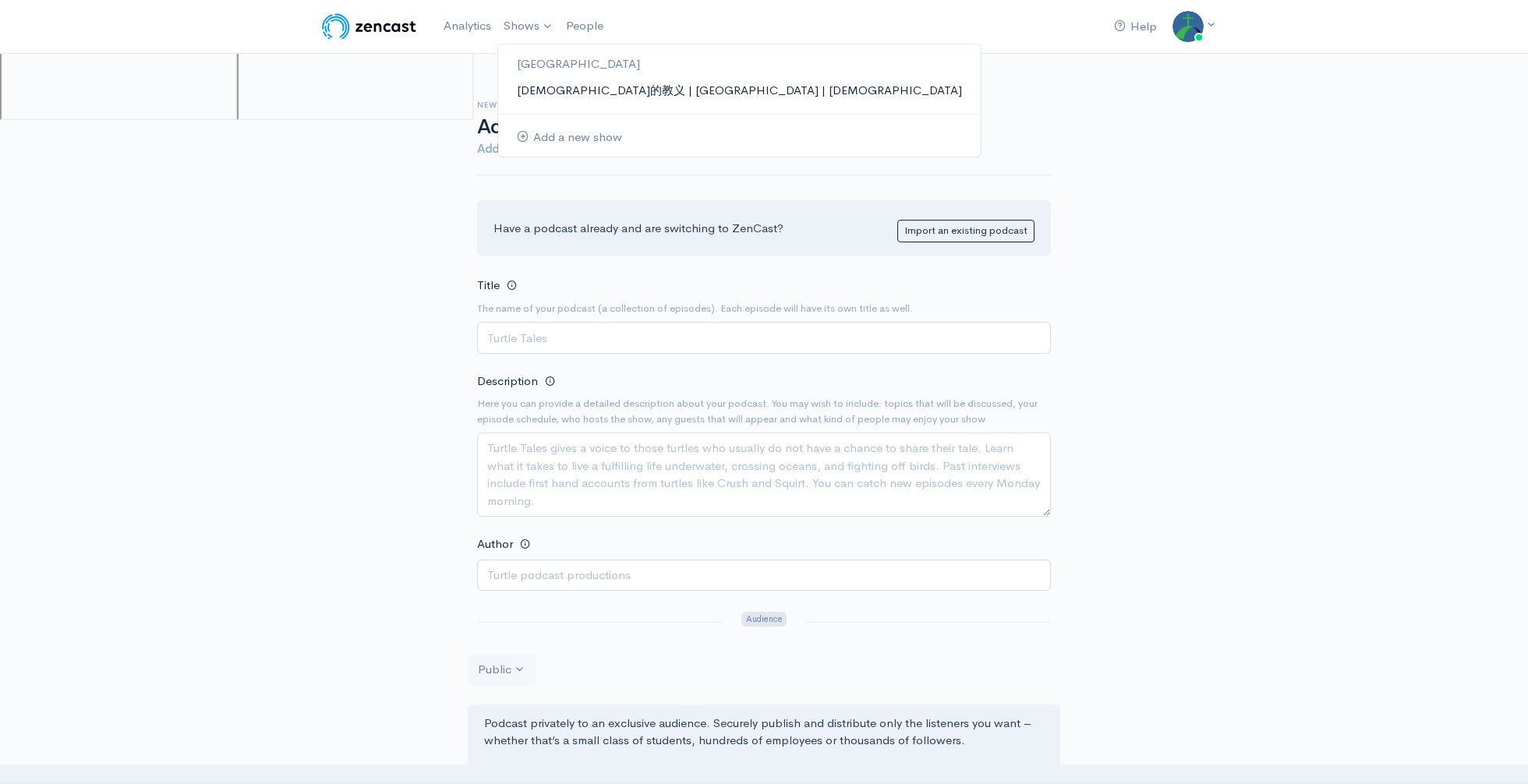
click at [547, 93] on link "[DEMOGRAPHIC_DATA]的教义 | [GEOGRAPHIC_DATA] | [DEMOGRAPHIC_DATA]" at bounding box center [739, 91] width 482 height 27
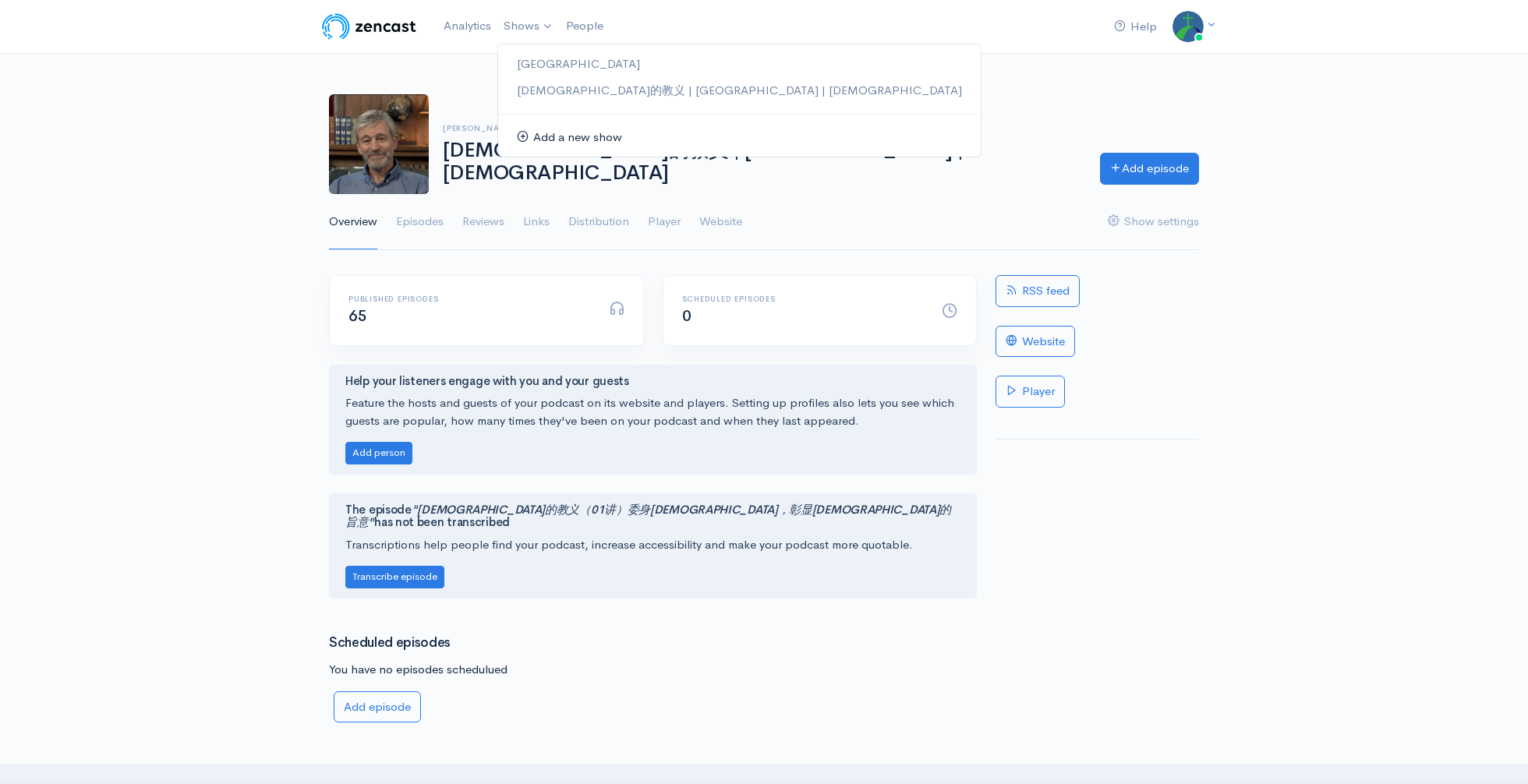
click at [561, 142] on link "Add a new show" at bounding box center [739, 138] width 482 height 27
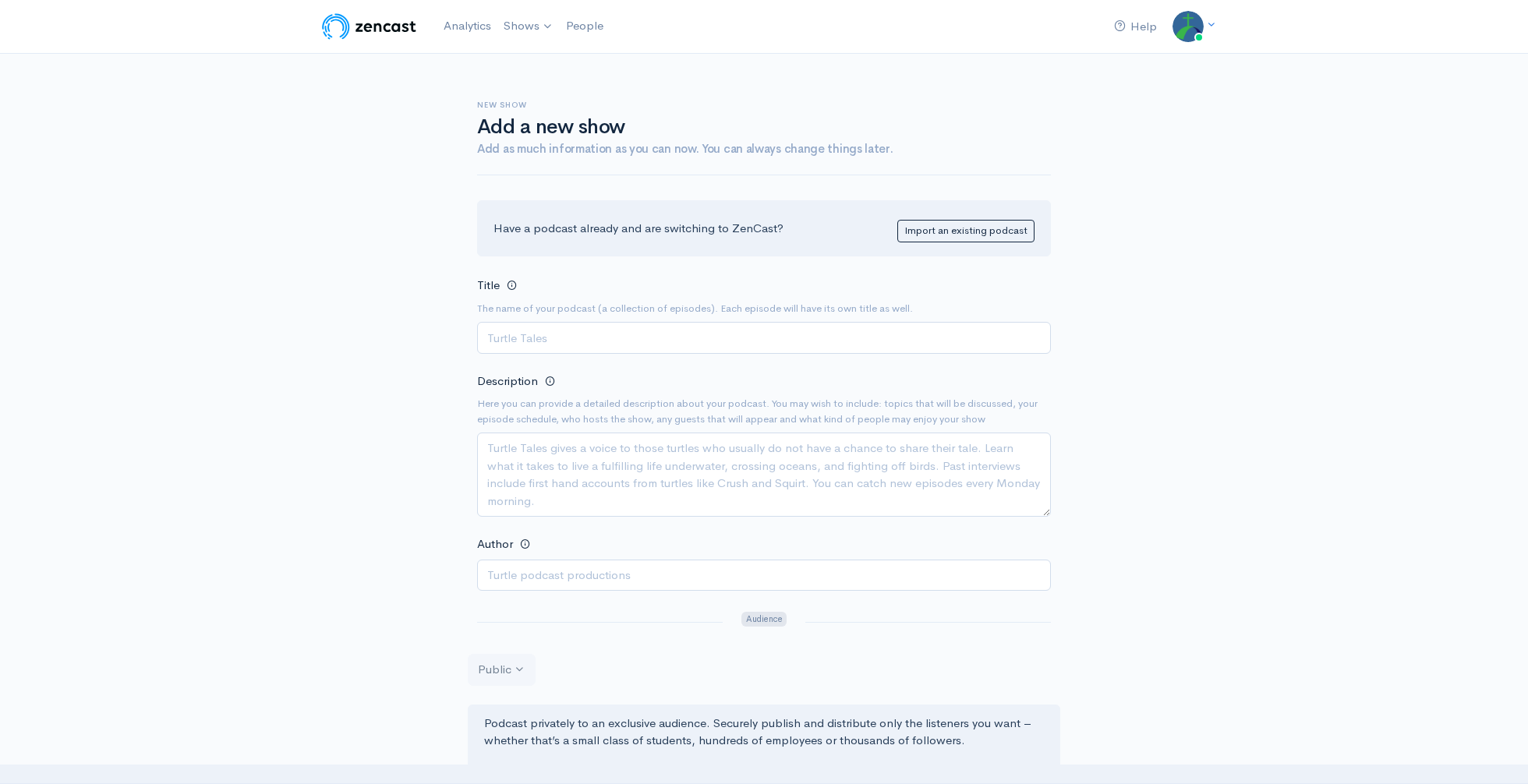
click at [339, 18] on img at bounding box center [369, 26] width 99 height 31
